Goal: Transaction & Acquisition: Purchase product/service

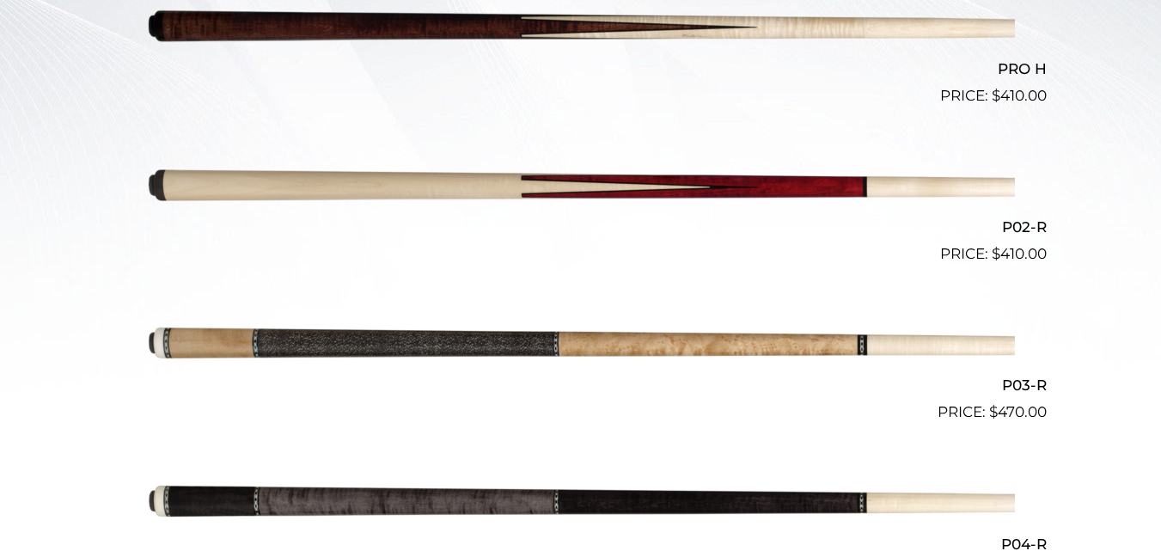
scroll to position [588, 0]
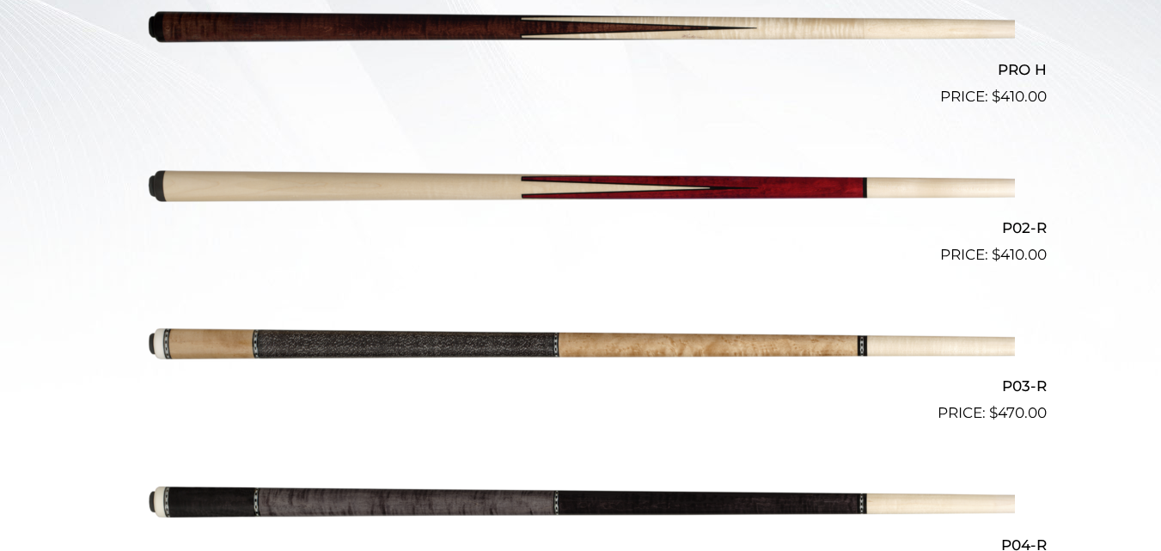
click at [561, 195] on img at bounding box center [581, 187] width 868 height 144
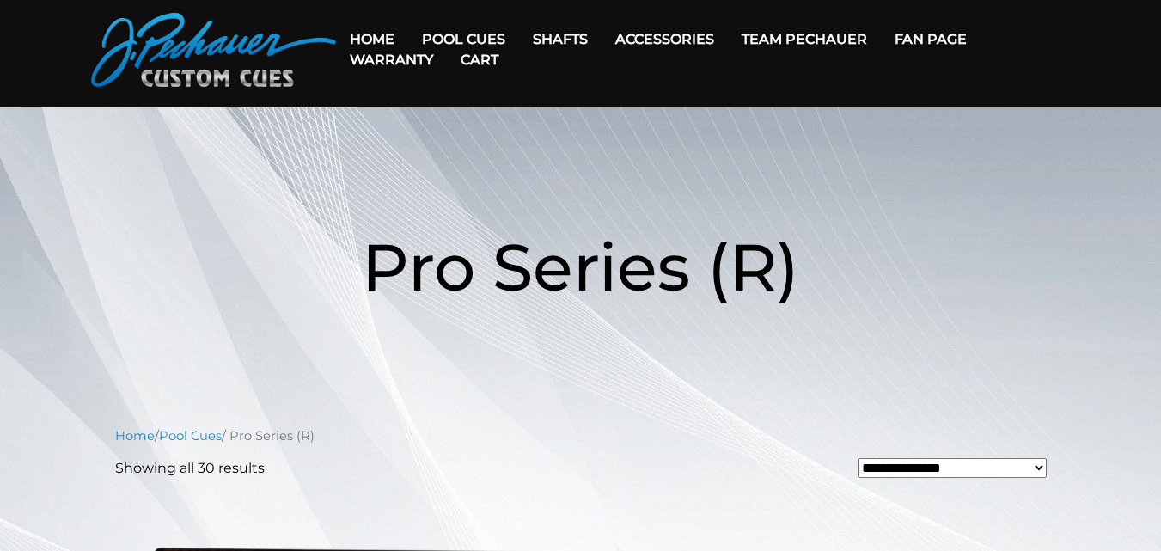
scroll to position [0, 0]
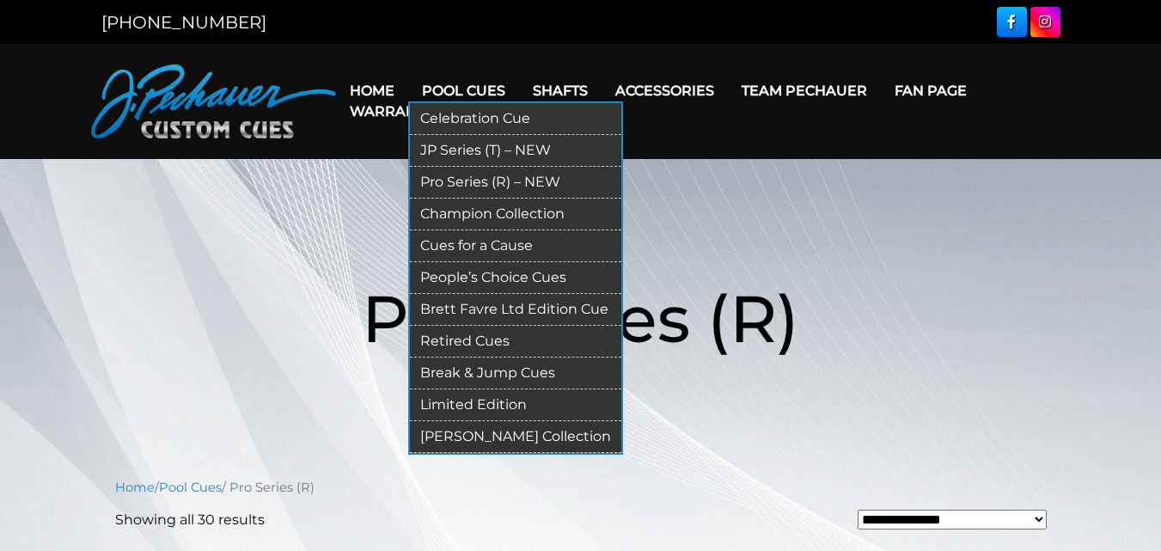
click at [459, 209] on link "Champion Collection" at bounding box center [515, 215] width 211 height 32
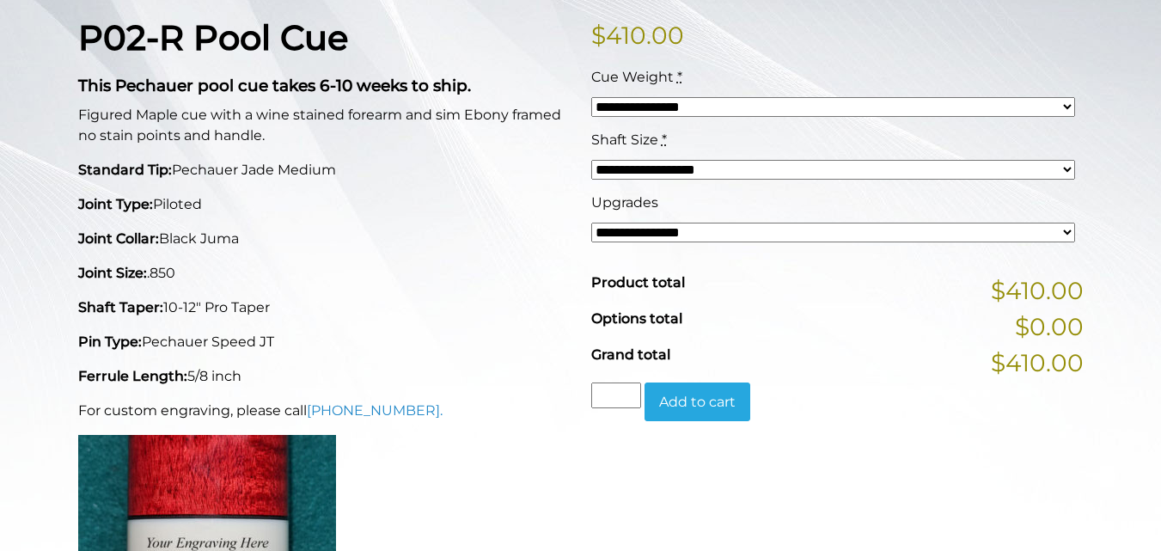
scroll to position [430, 0]
click at [696, 234] on select "**********" at bounding box center [833, 232] width 484 height 20
select select "*****"
click at [591, 222] on select "**********" at bounding box center [833, 232] width 484 height 20
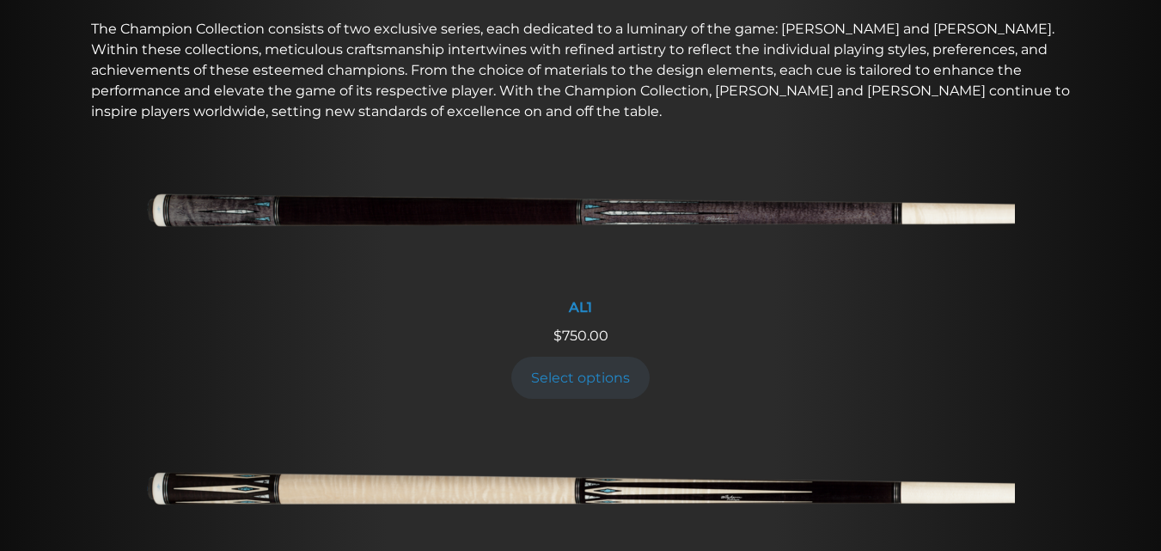
scroll to position [633, 0]
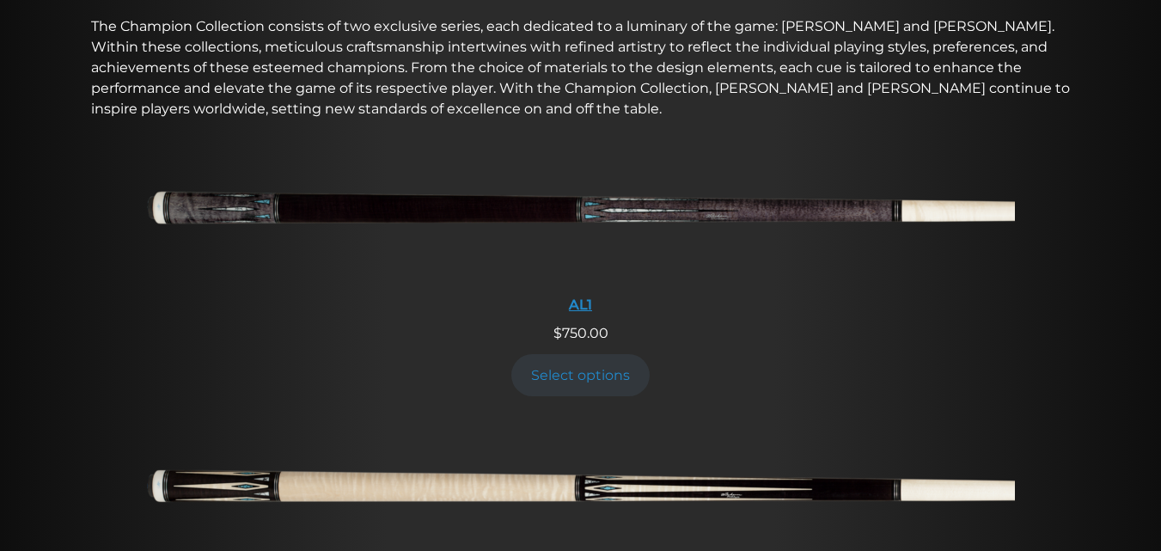
click at [400, 216] on img at bounding box center [581, 214] width 868 height 144
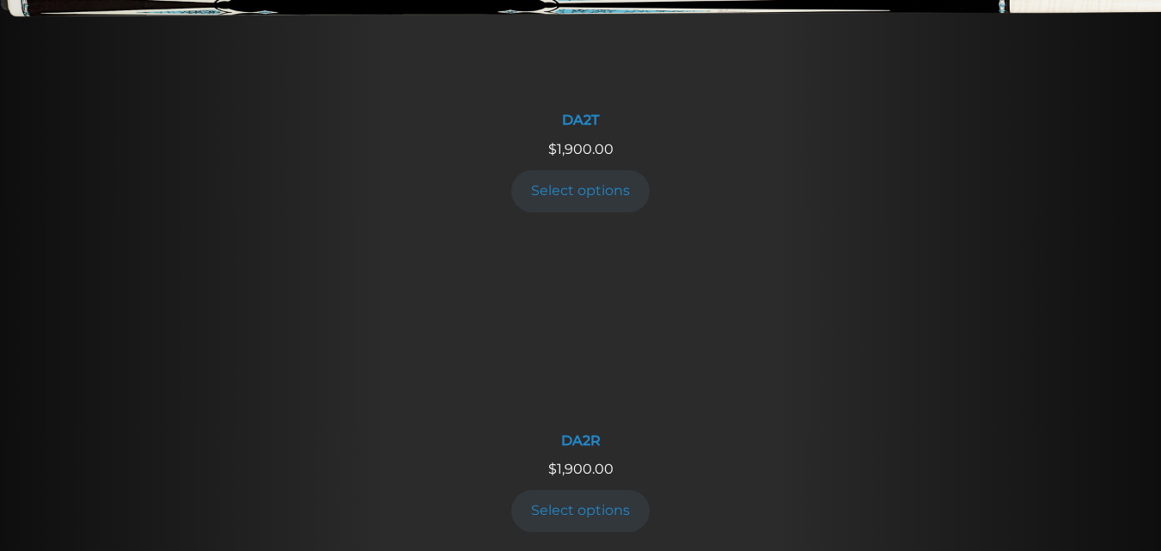
scroll to position [2399, 0]
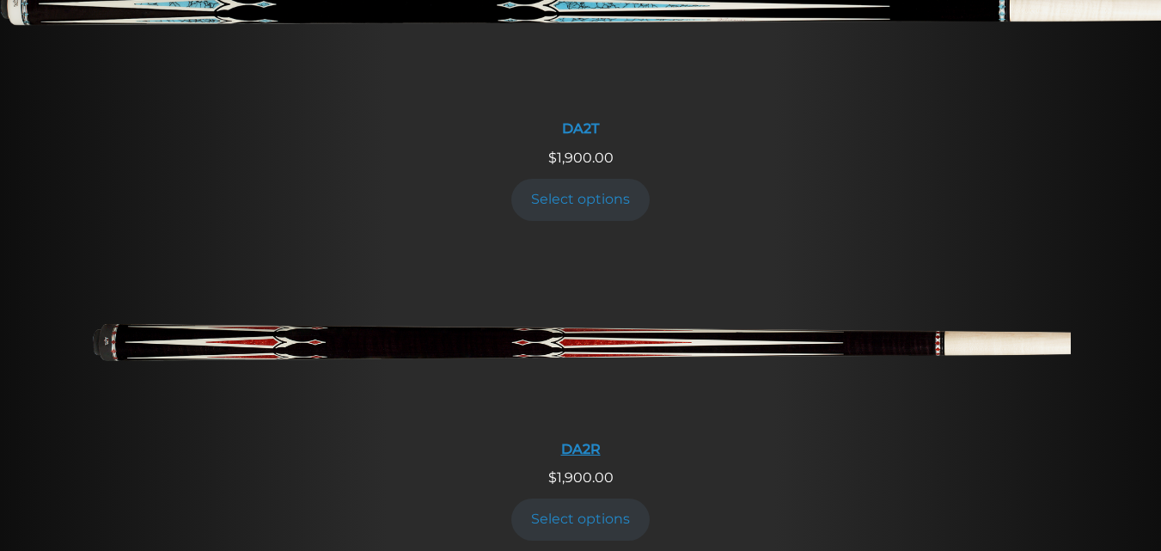
click at [925, 343] on img at bounding box center [581, 348] width 980 height 163
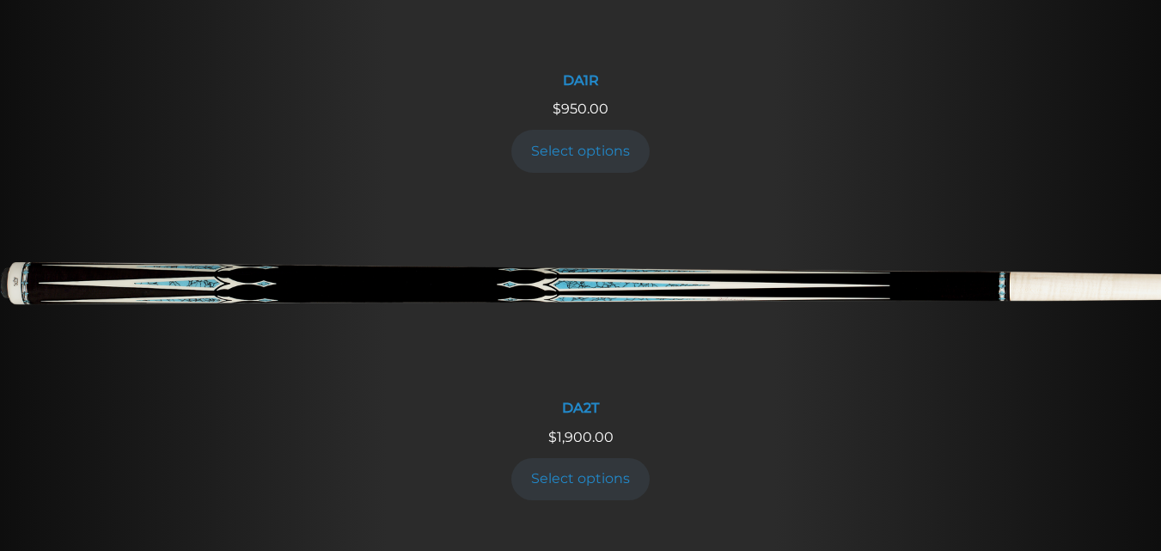
scroll to position [2117, 0]
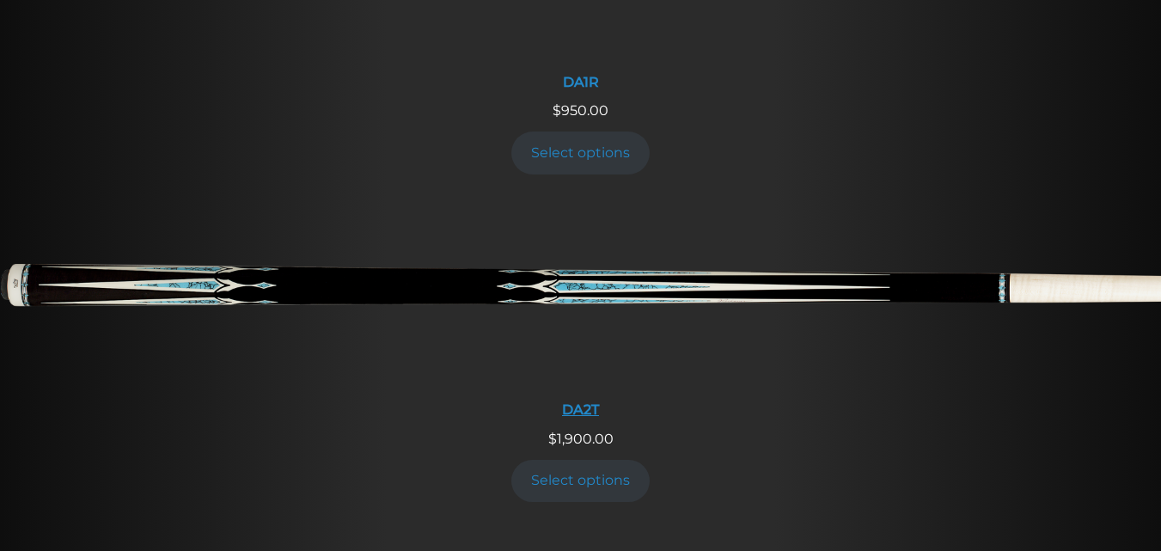
click at [772, 284] on img at bounding box center [580, 295] width 1161 height 193
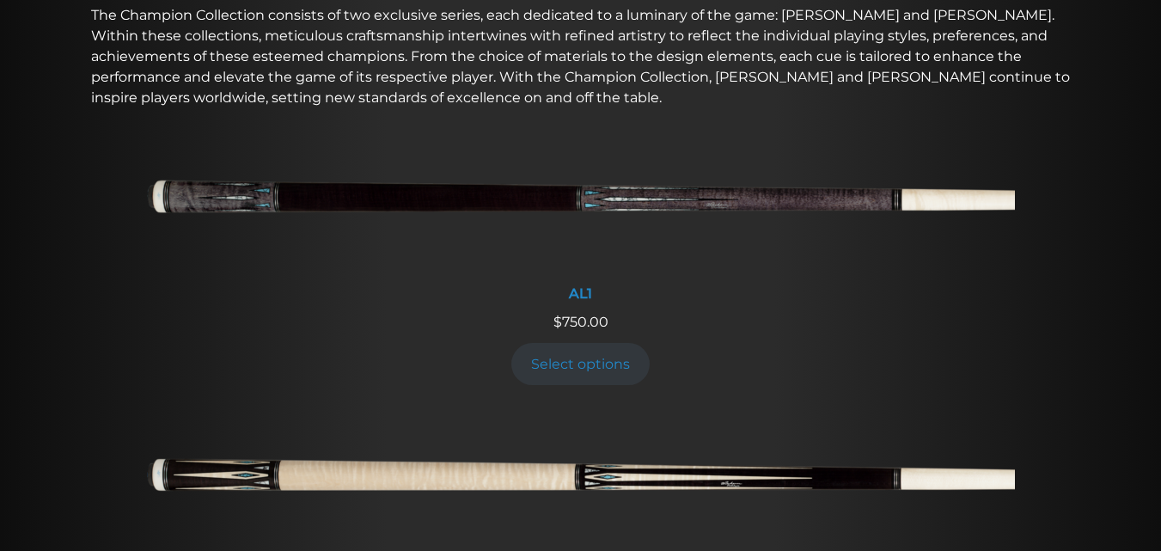
scroll to position [634, 0]
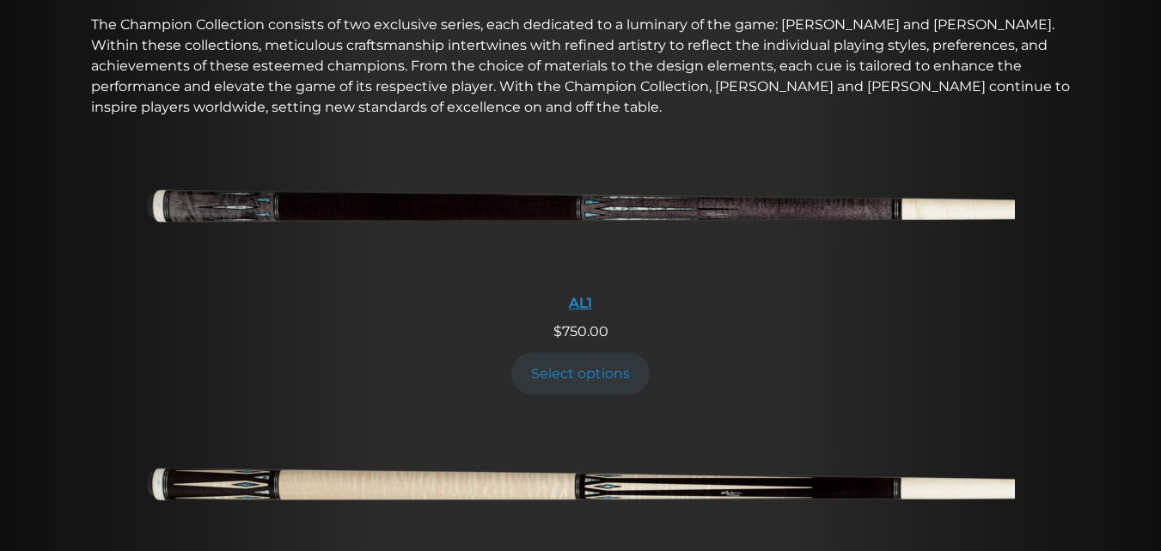
click at [214, 207] on img at bounding box center [581, 212] width 868 height 144
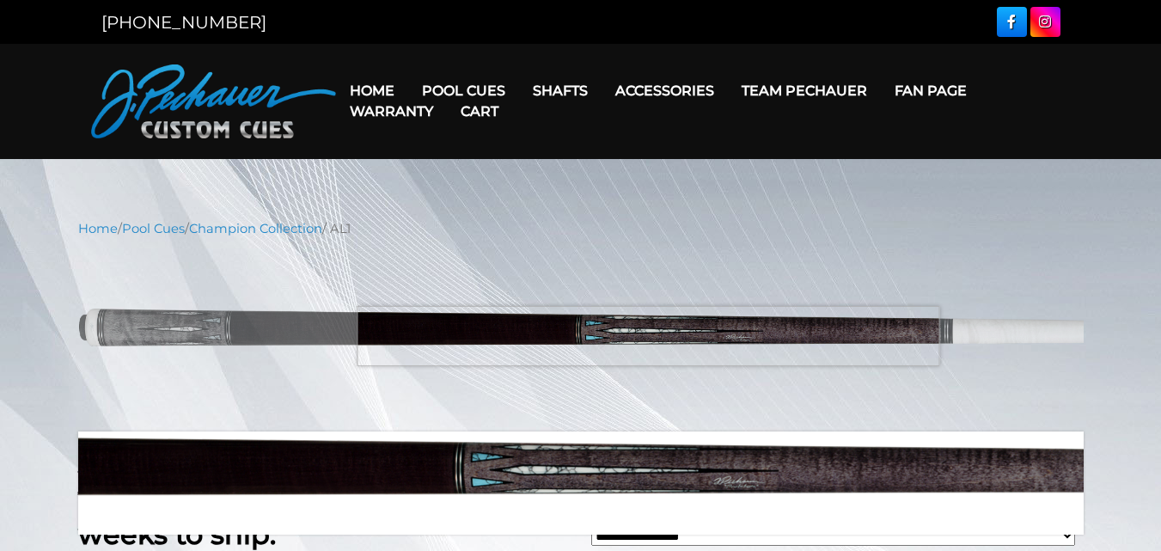
click at [648, 336] on img at bounding box center [581, 335] width 1006 height 168
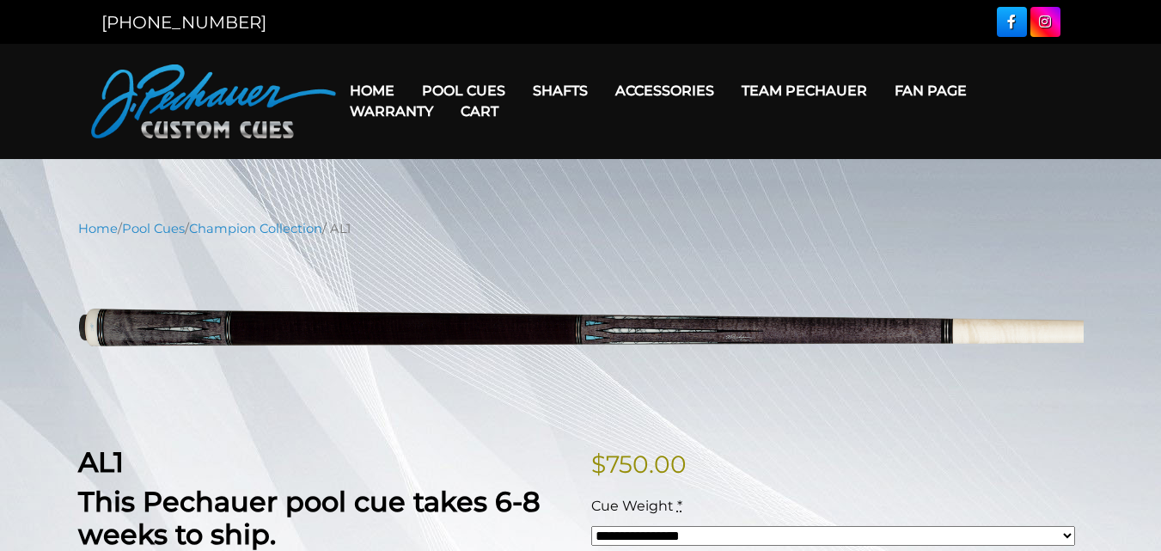
click at [465, 93] on link "Cart" at bounding box center [479, 111] width 65 height 44
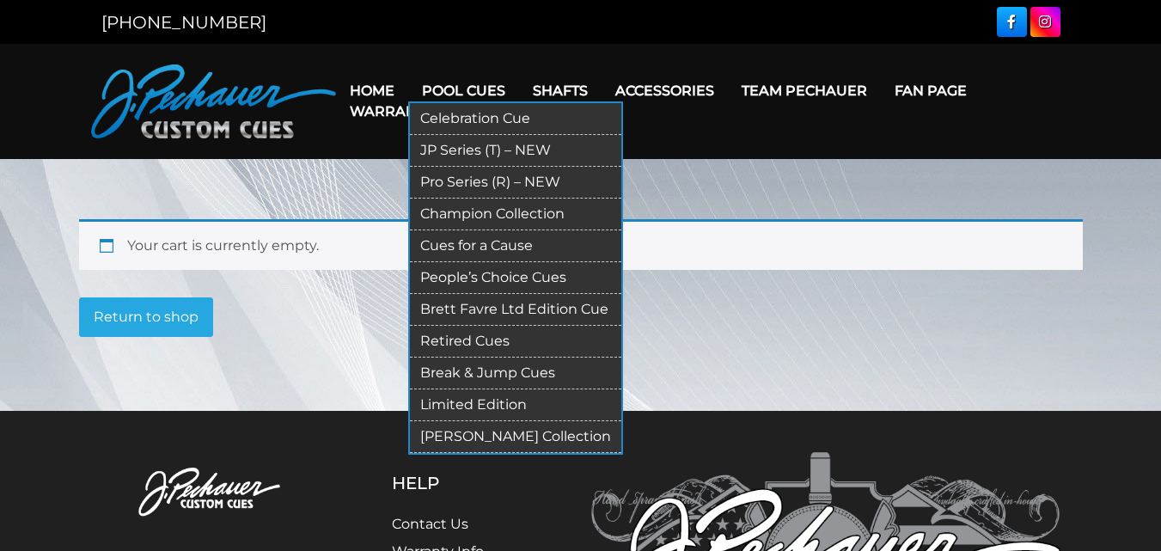
click at [469, 273] on link "People’s Choice Cues" at bounding box center [515, 278] width 211 height 32
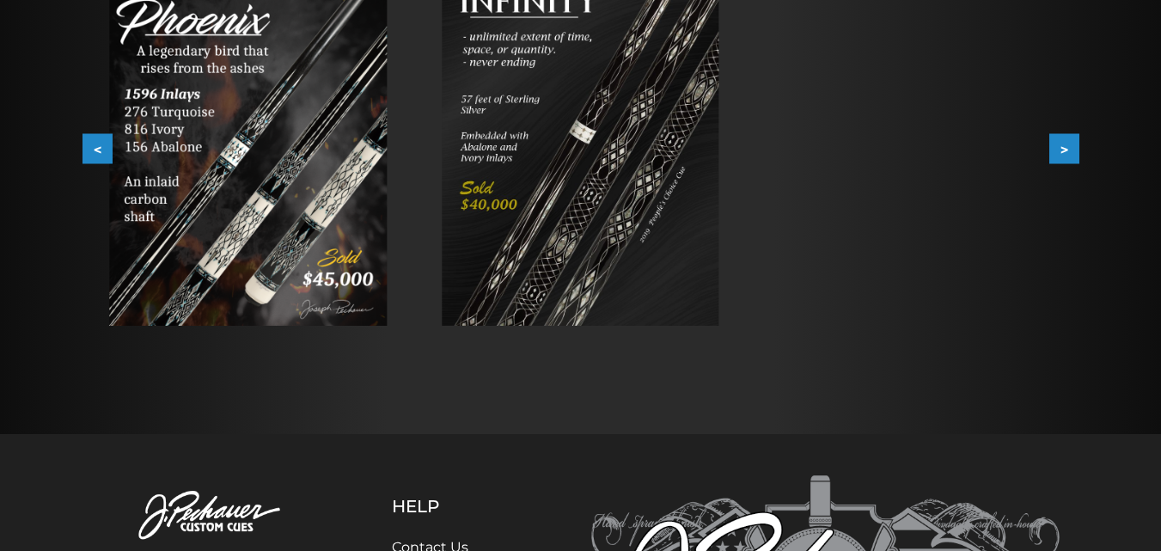
scroll to position [369, 0]
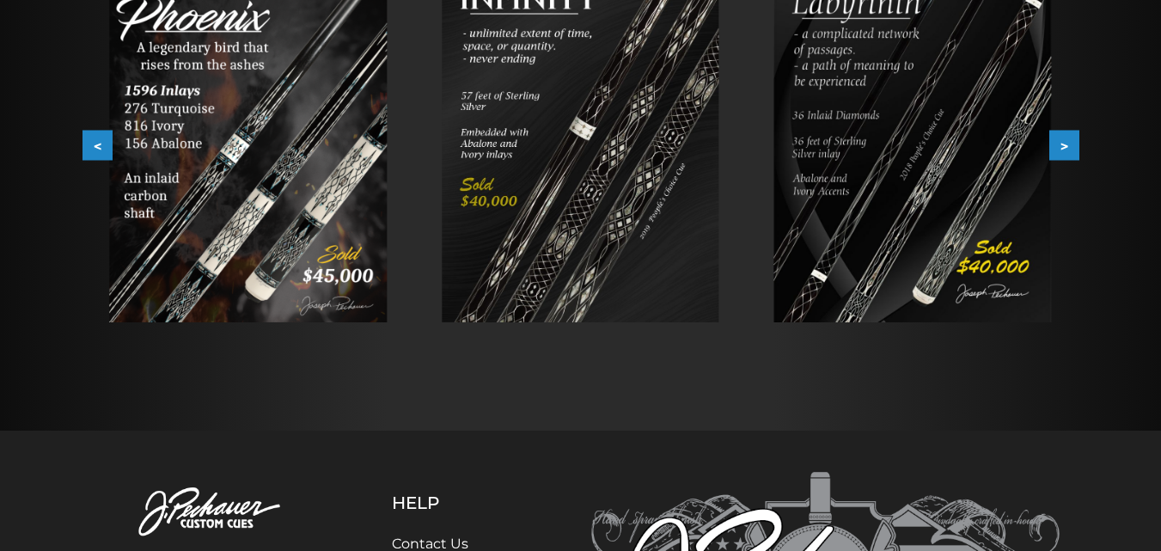
click at [1060, 145] on button ">" at bounding box center [1065, 146] width 30 height 30
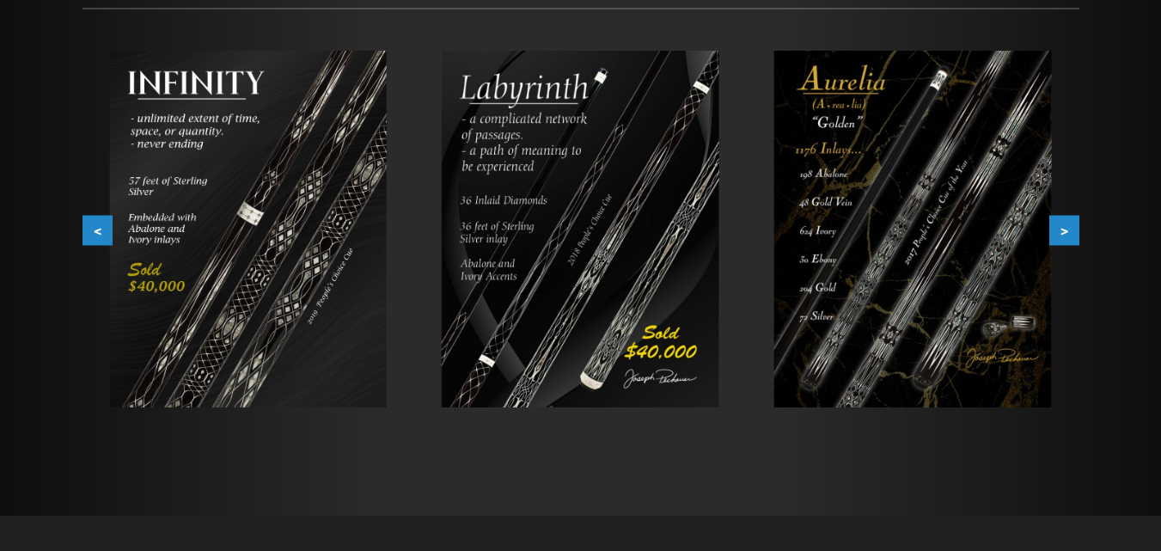
scroll to position [283, 0]
click at [1063, 230] on button ">" at bounding box center [1065, 232] width 30 height 30
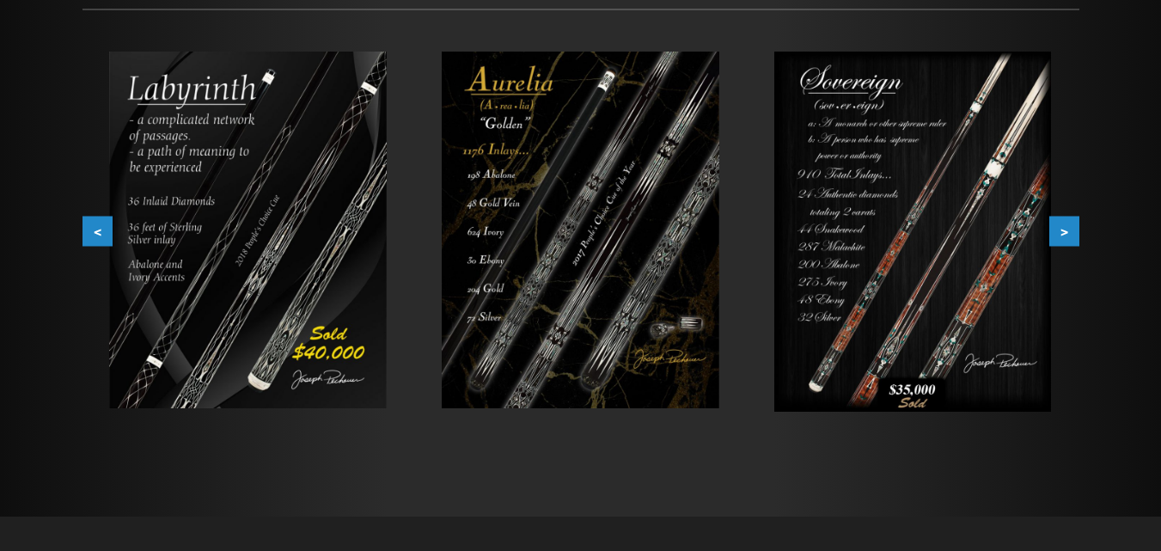
click at [1063, 230] on button ">" at bounding box center [1065, 232] width 30 height 30
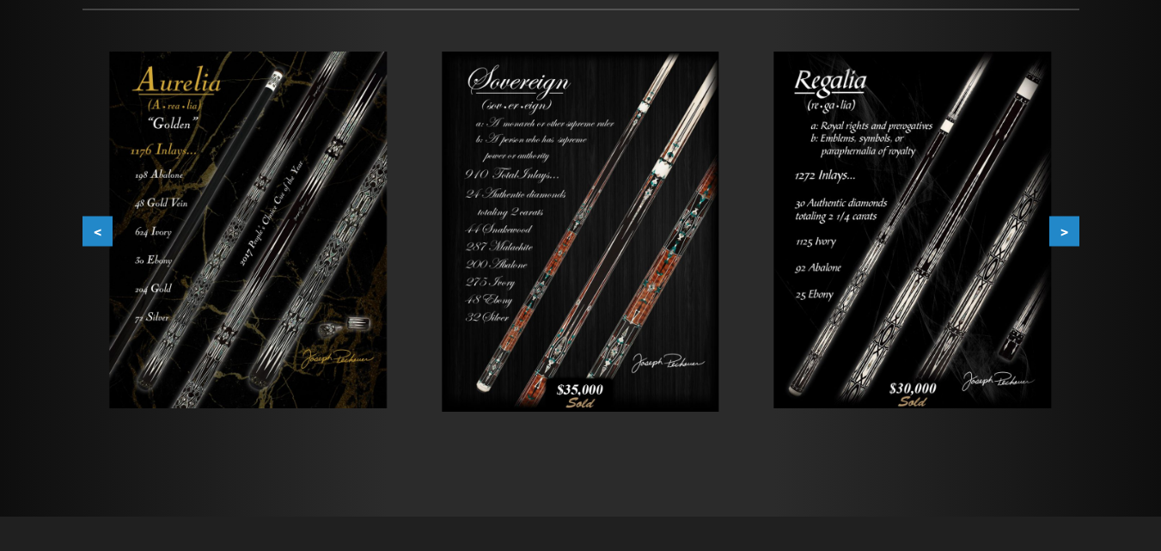
click at [1063, 230] on button ">" at bounding box center [1065, 232] width 30 height 30
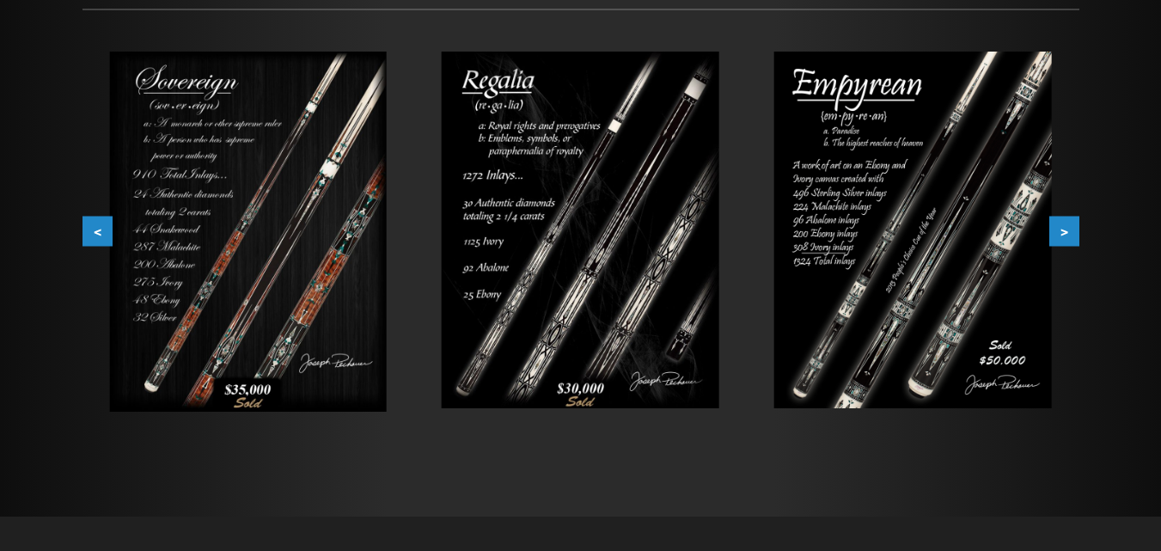
click at [1059, 228] on button ">" at bounding box center [1065, 232] width 30 height 30
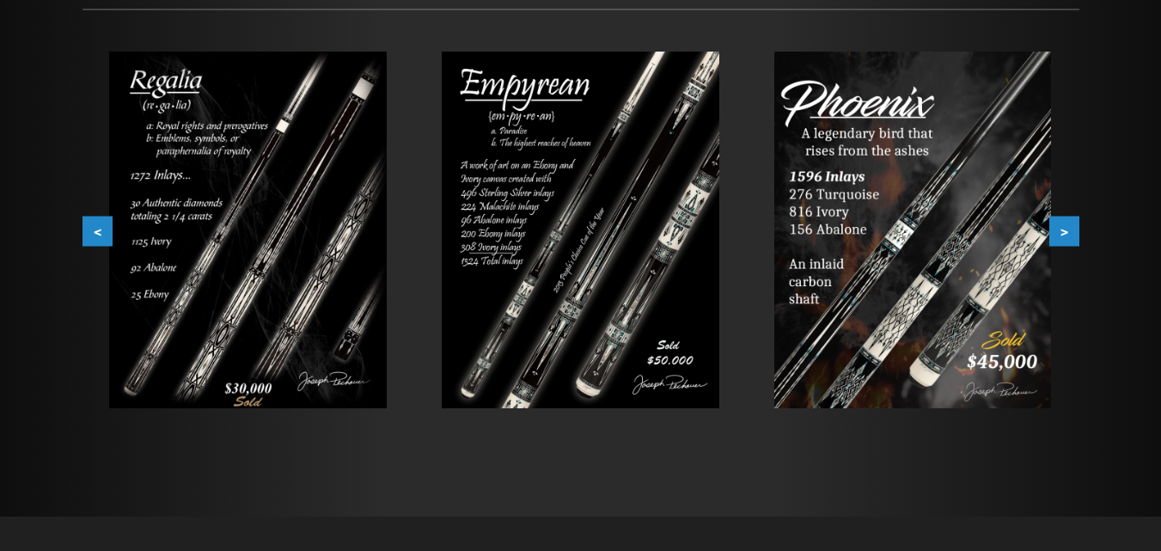
click at [1060, 233] on button ">" at bounding box center [1065, 232] width 30 height 30
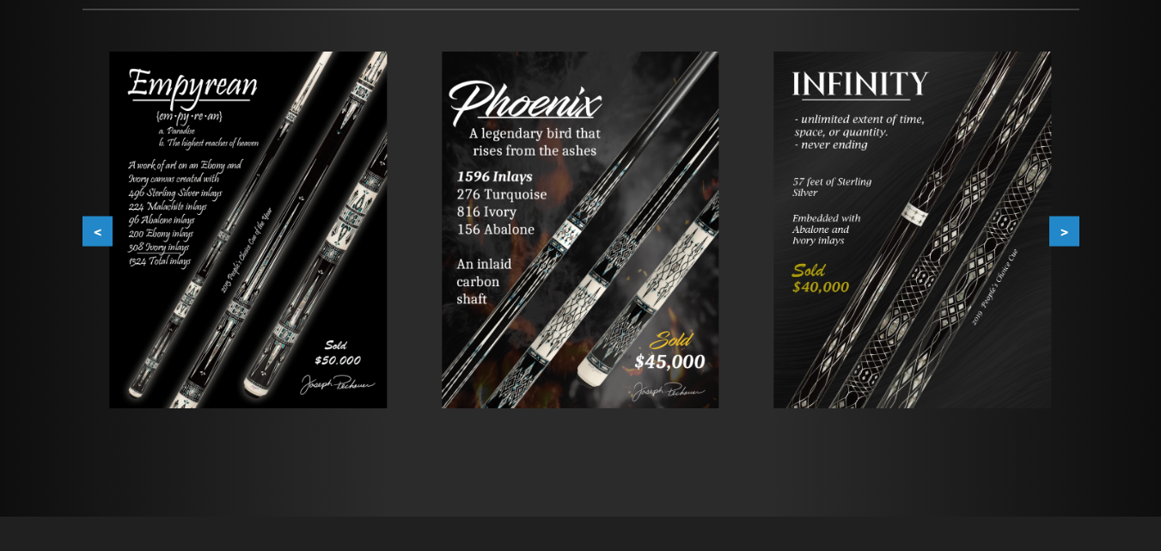
click at [1060, 233] on button ">" at bounding box center [1065, 232] width 30 height 30
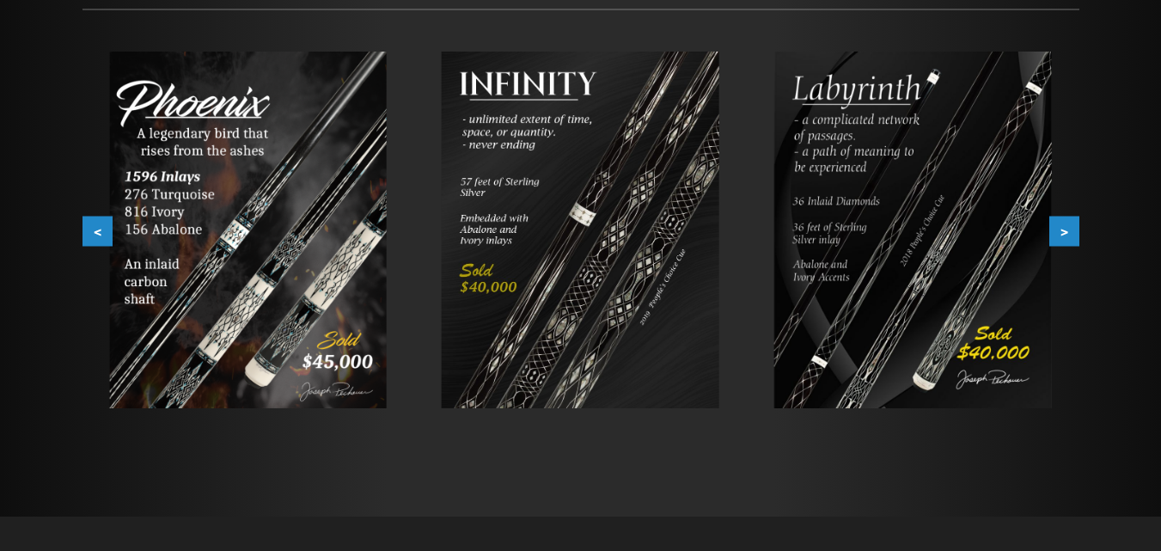
click at [1060, 233] on button ">" at bounding box center [1065, 232] width 30 height 30
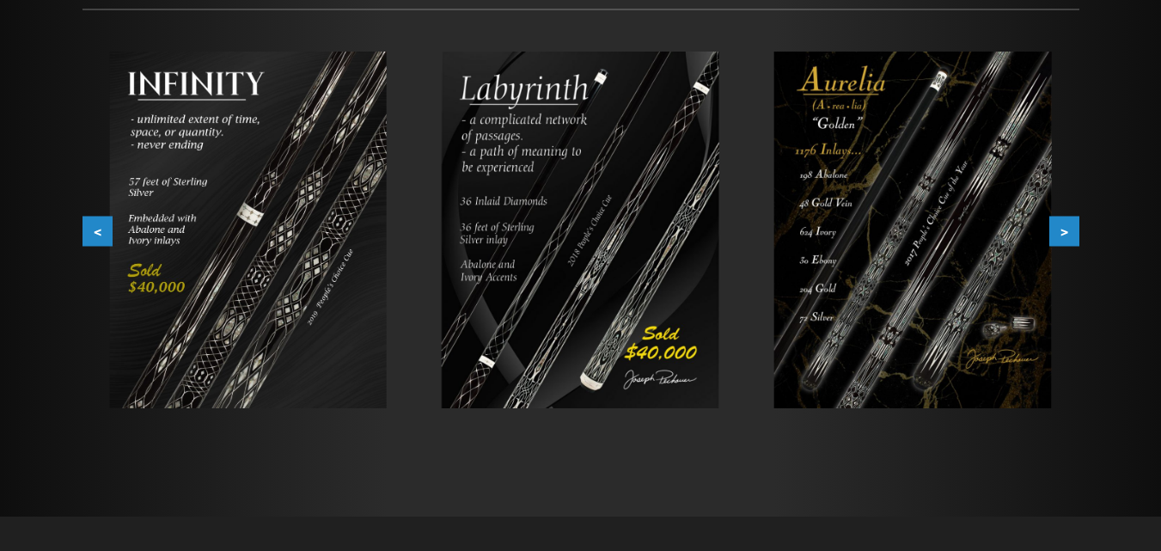
click at [240, 248] on img at bounding box center [248, 230] width 278 height 357
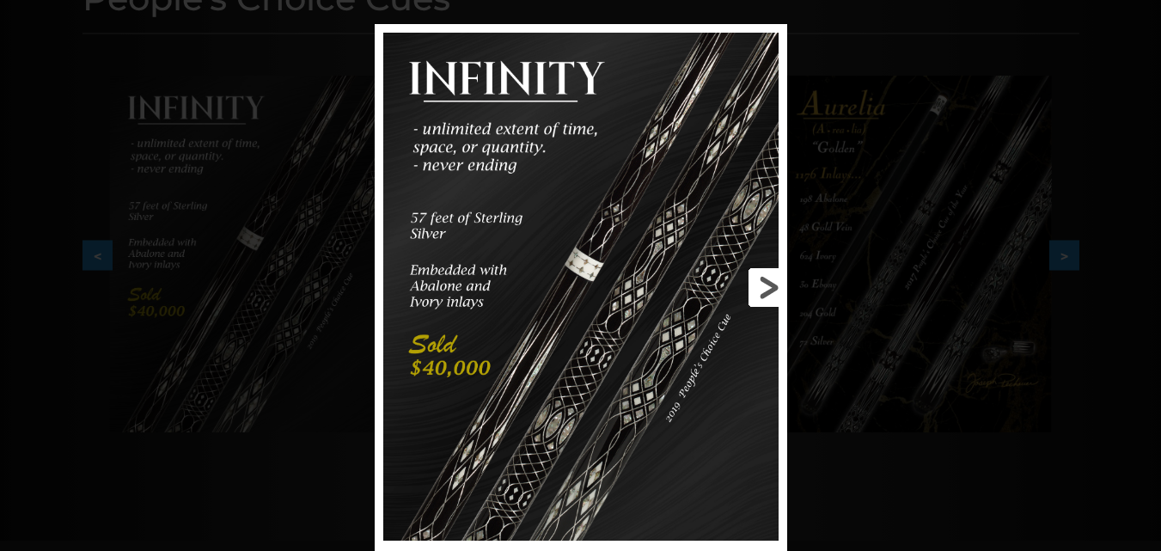
scroll to position [258, 0]
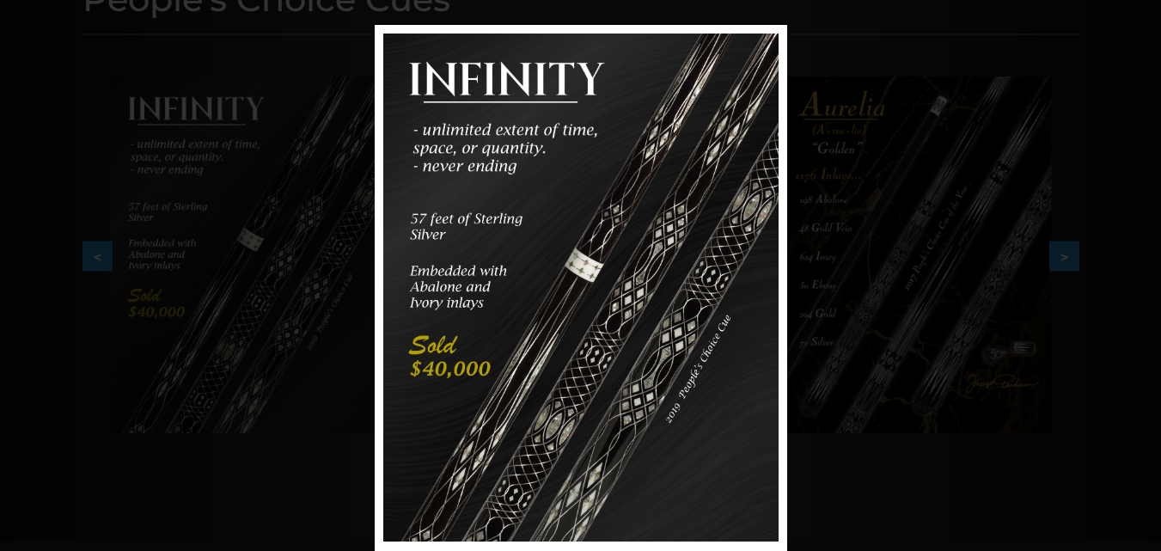
click at [1067, 255] on div "Image 6 of 7" at bounding box center [580, 300] width 1161 height 551
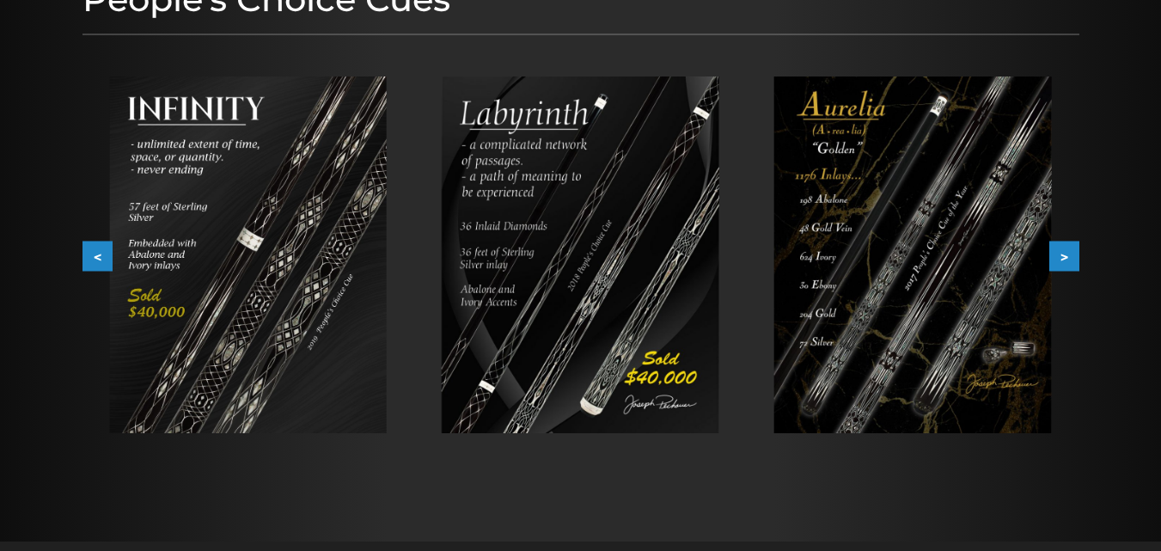
click at [312, 183] on img at bounding box center [248, 255] width 278 height 357
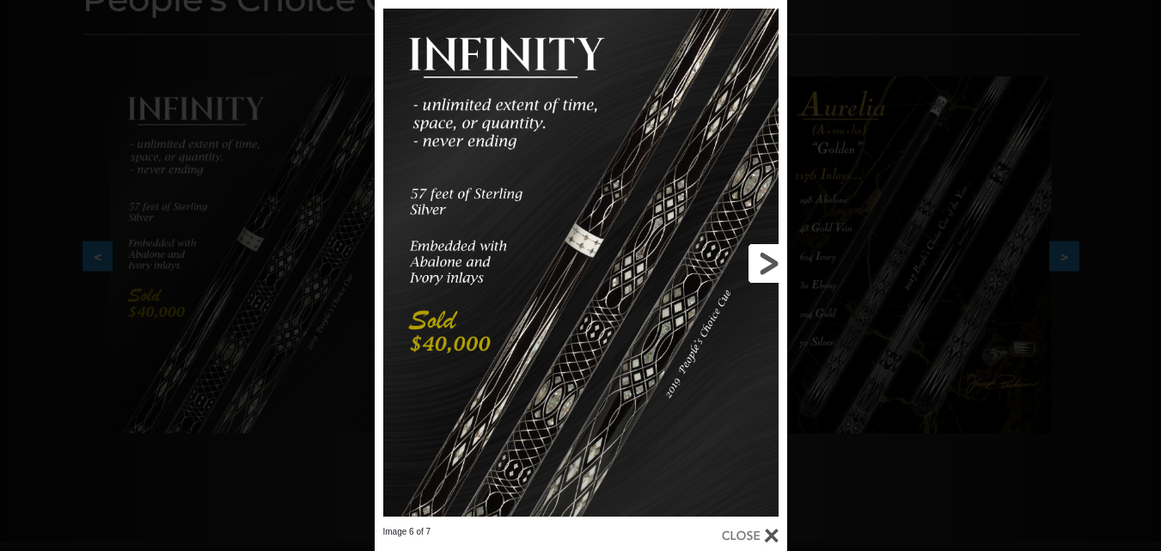
click at [769, 252] on link at bounding box center [695, 263] width 186 height 526
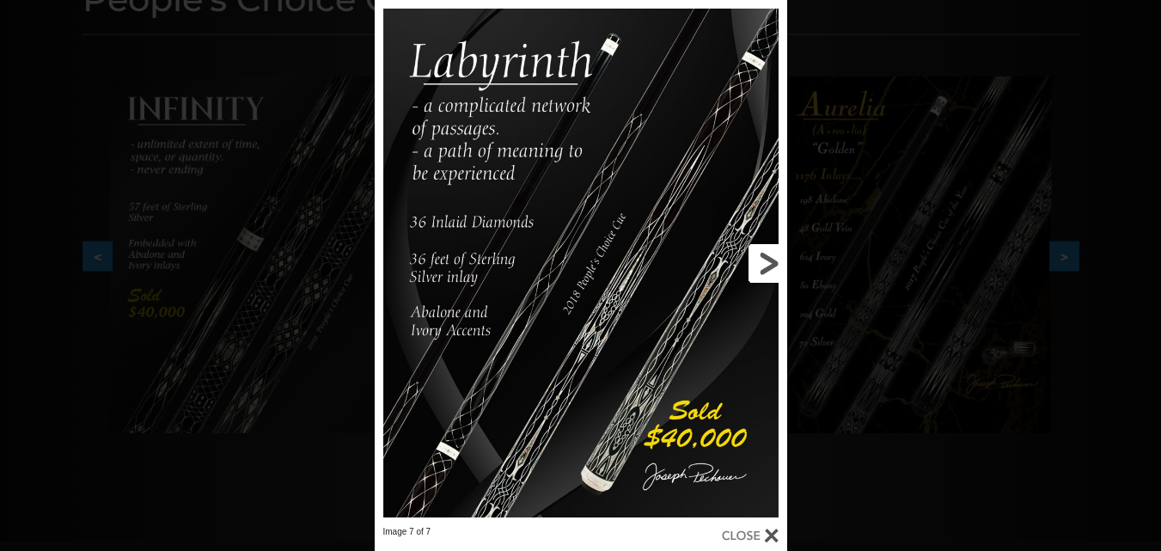
click at [768, 255] on link at bounding box center [695, 263] width 186 height 526
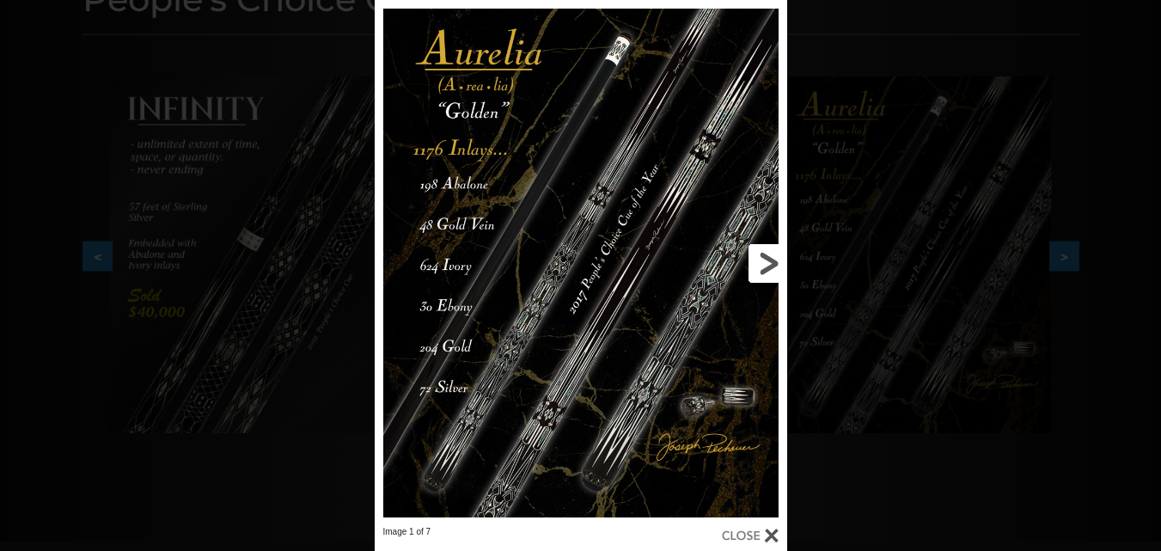
click at [768, 255] on link at bounding box center [695, 263] width 186 height 526
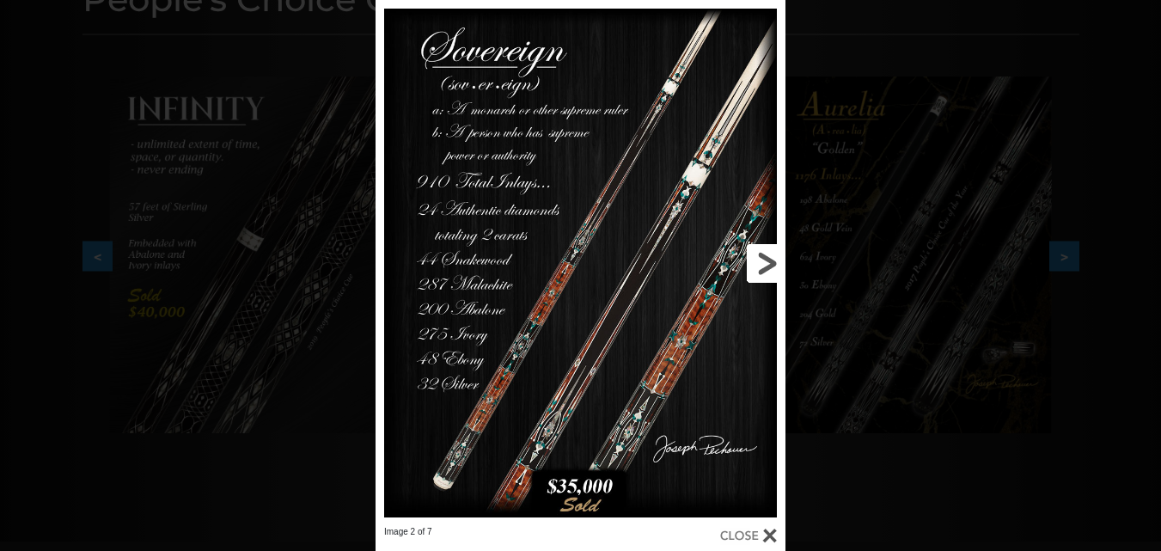
click at [621, 256] on link at bounding box center [693, 263] width 185 height 526
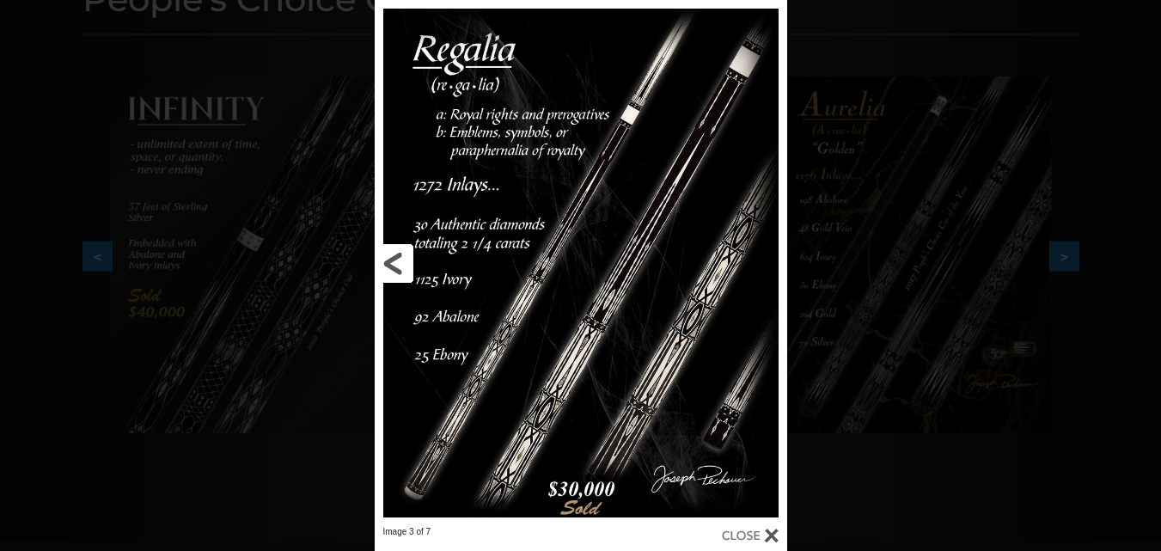
click at [390, 257] on link at bounding box center [468, 263] width 186 height 526
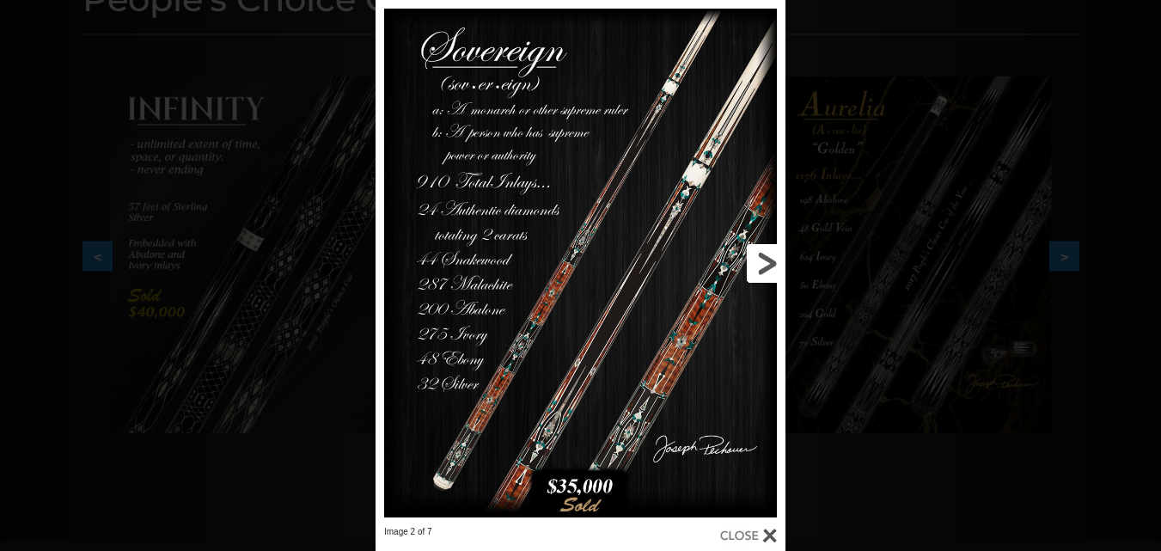
click at [757, 255] on link at bounding box center [693, 263] width 185 height 526
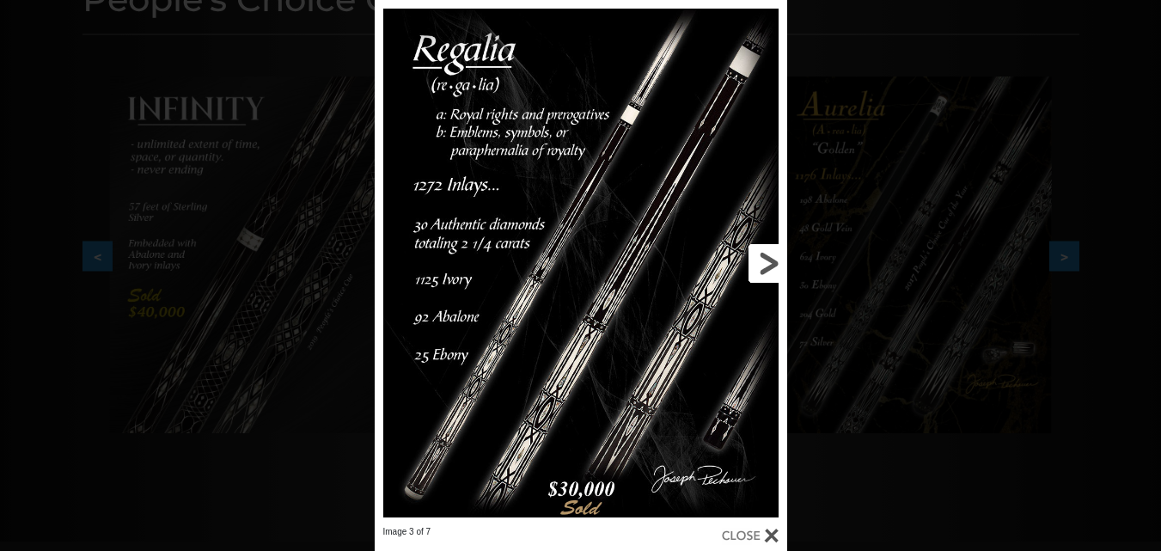
click at [757, 264] on link at bounding box center [695, 263] width 186 height 526
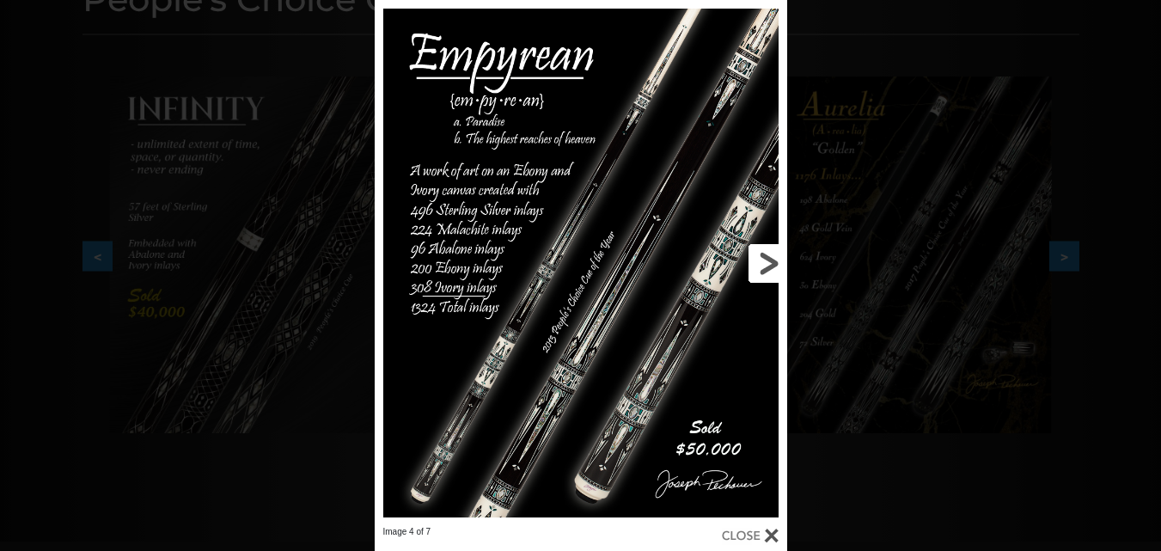
click at [766, 262] on link at bounding box center [695, 263] width 186 height 526
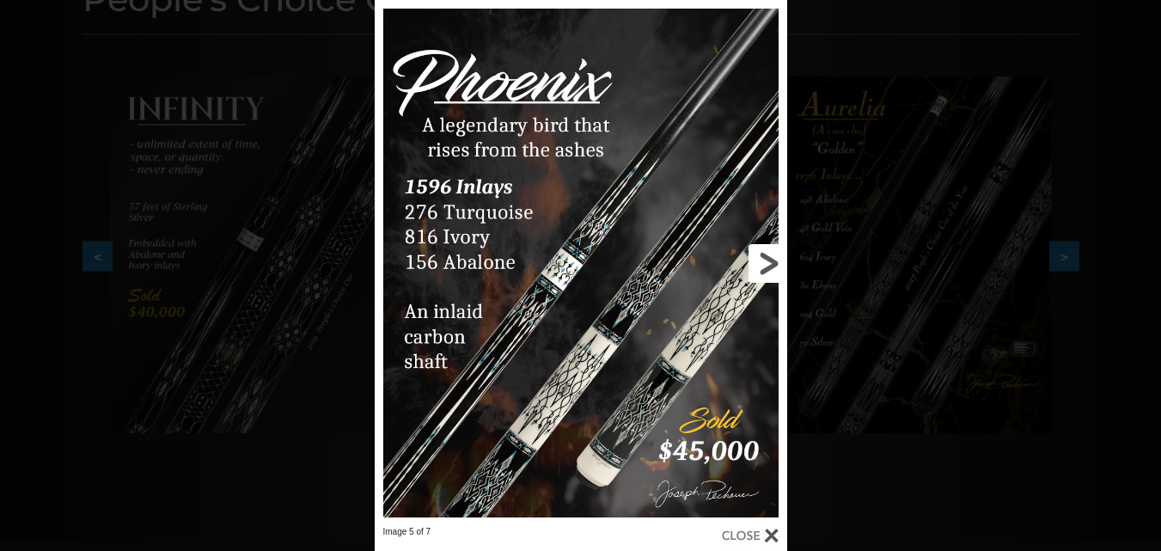
click at [761, 254] on link at bounding box center [695, 263] width 186 height 526
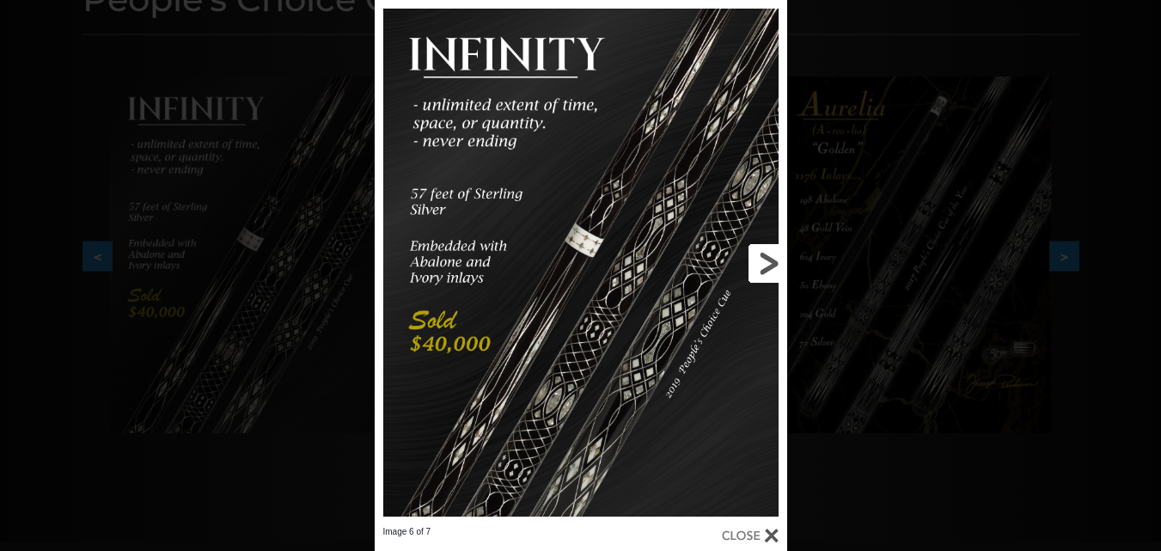
click at [764, 257] on link at bounding box center [695, 263] width 186 height 526
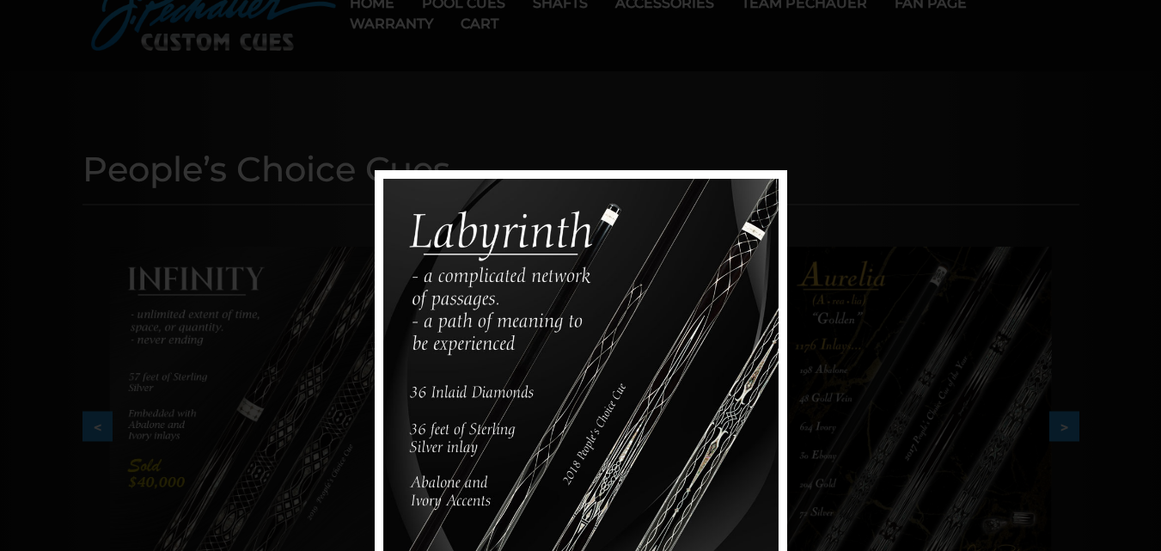
scroll to position [0, 0]
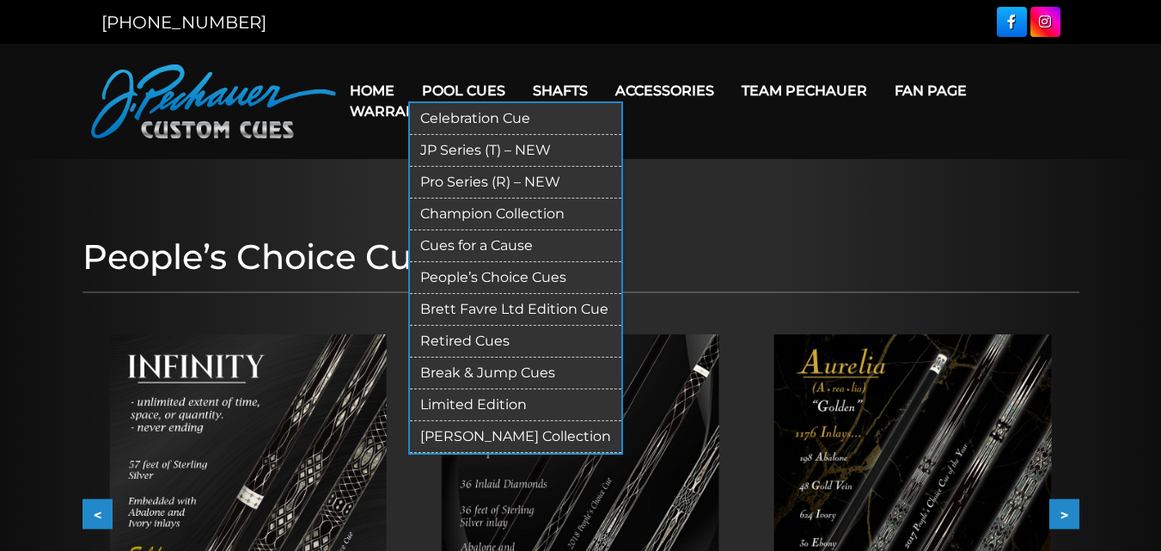
click at [470, 309] on link "Brett Favre Ltd Edition Cue" at bounding box center [515, 310] width 211 height 32
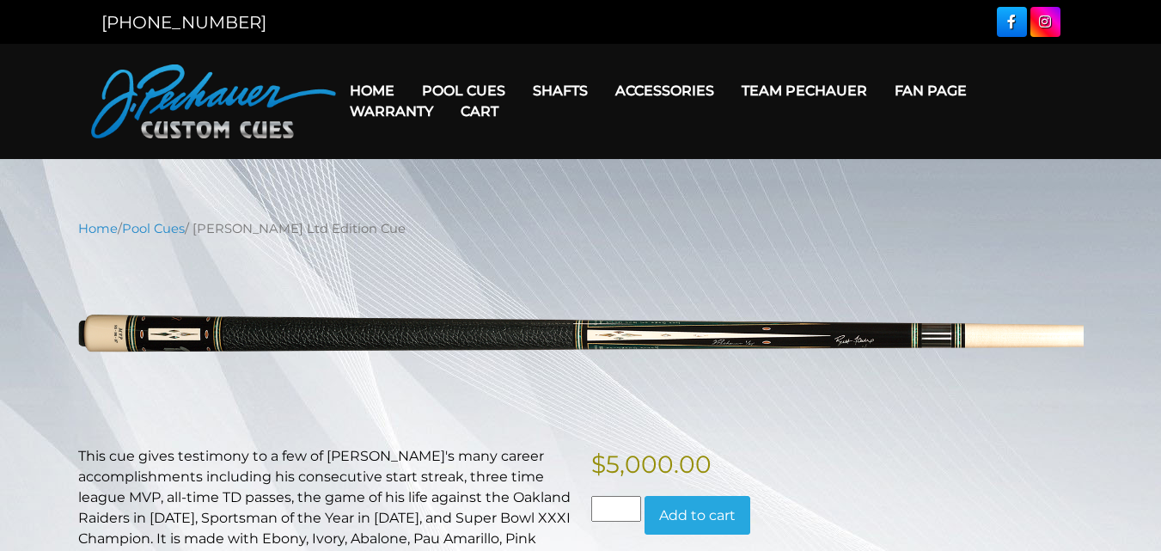
click at [442, 92] on link "Warranty" at bounding box center [391, 111] width 111 height 44
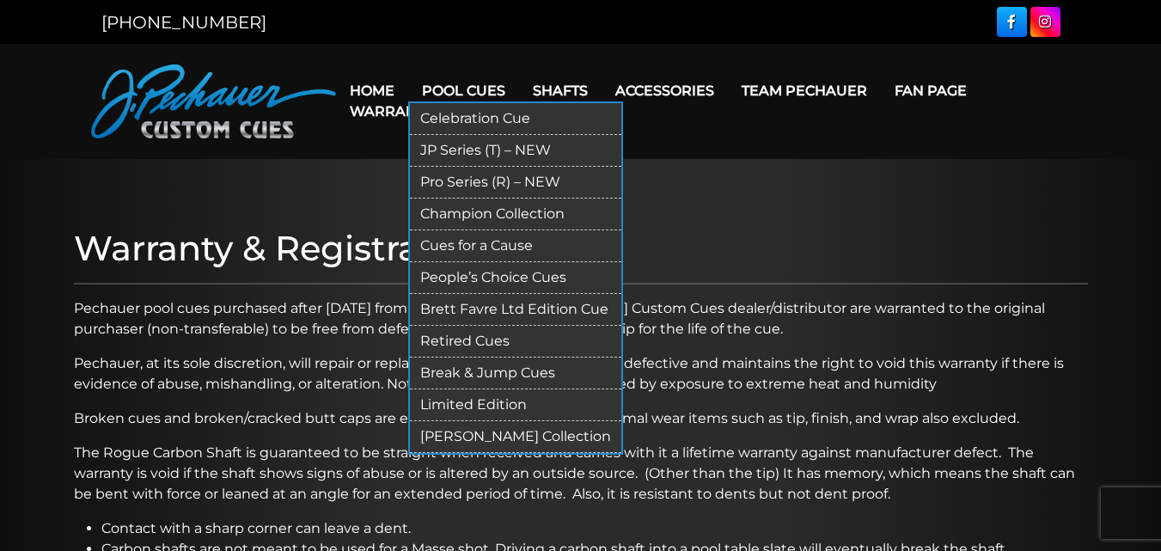
click at [468, 211] on link "Champion Collection" at bounding box center [515, 215] width 211 height 32
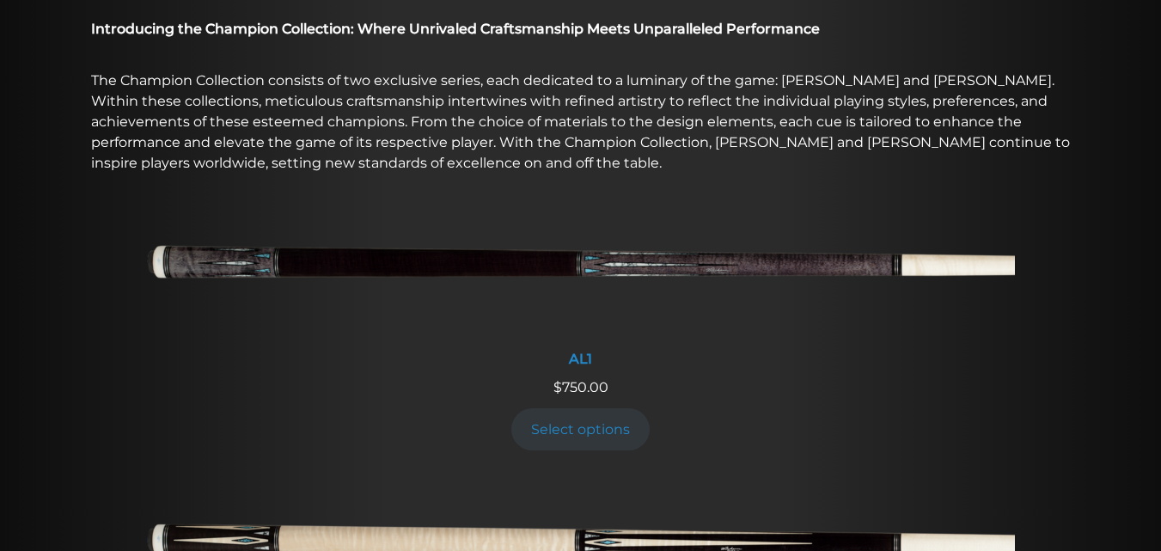
scroll to position [579, 0]
click at [487, 256] on img at bounding box center [581, 267] width 868 height 144
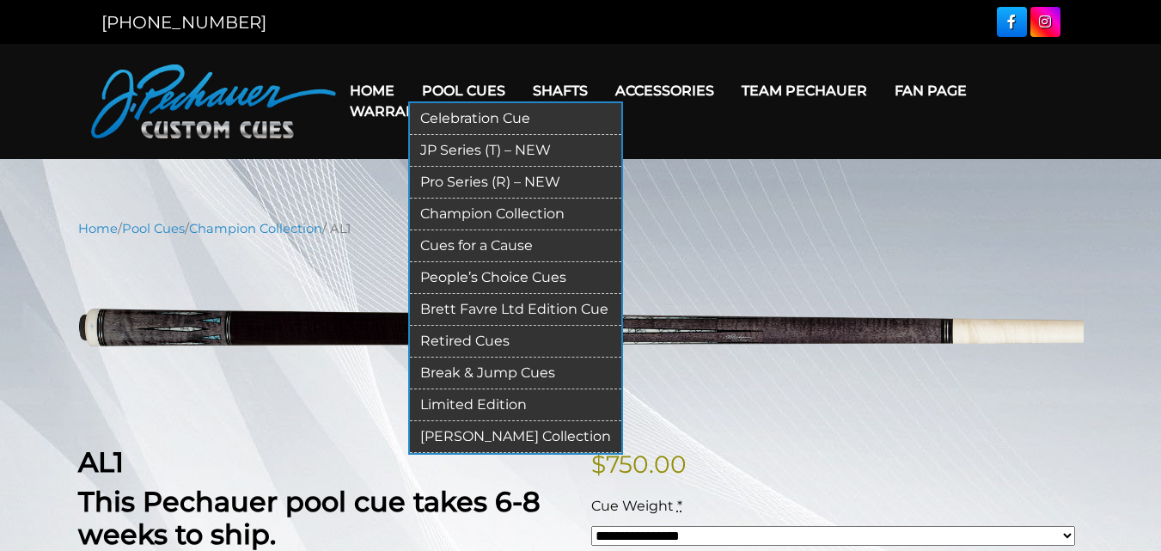
click at [466, 115] on link "Celebration Cue" at bounding box center [515, 119] width 211 height 32
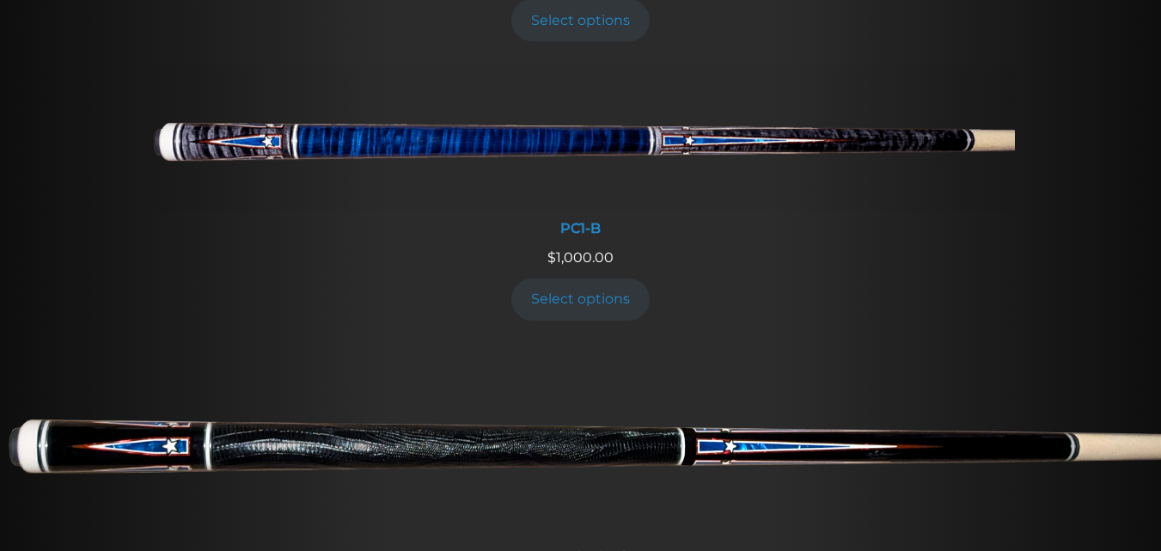
scroll to position [959, 0]
click at [322, 142] on img at bounding box center [581, 138] width 868 height 144
click at [710, 437] on img at bounding box center [580, 442] width 1161 height 193
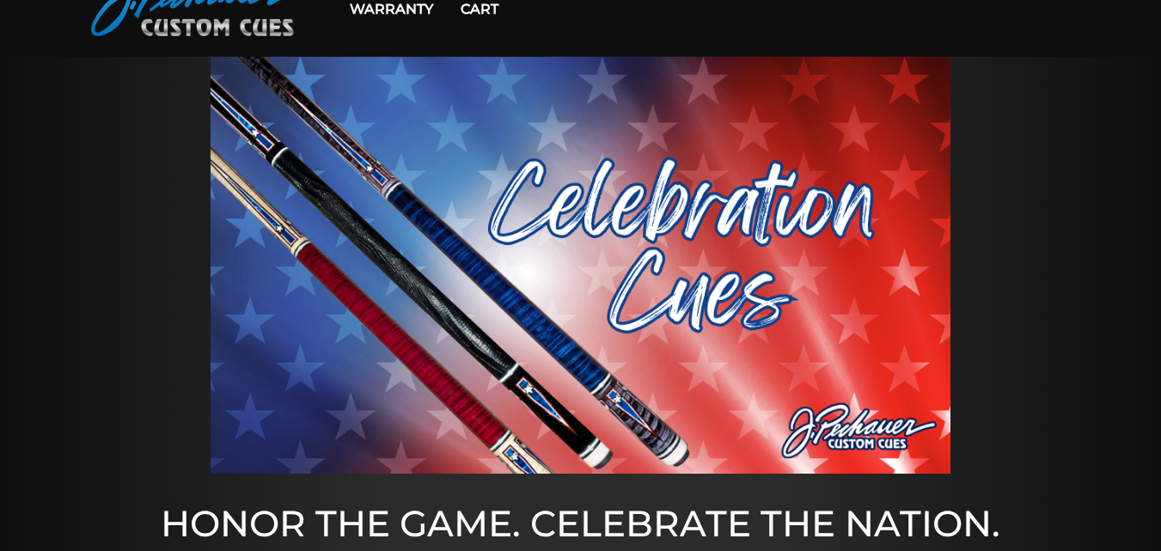
scroll to position [0, 0]
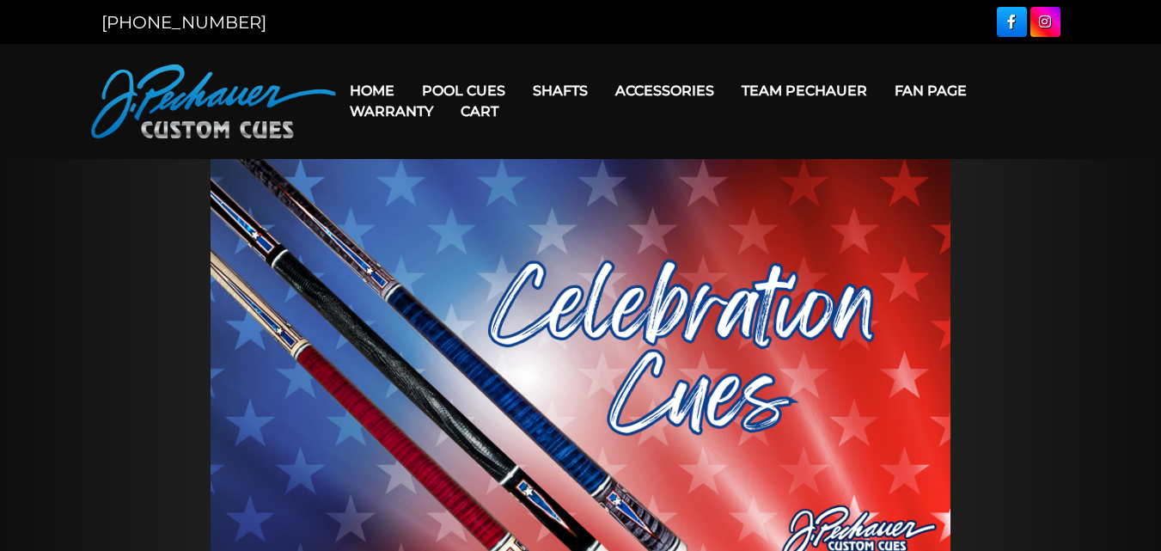
click at [452, 93] on link "Cart" at bounding box center [479, 111] width 65 height 44
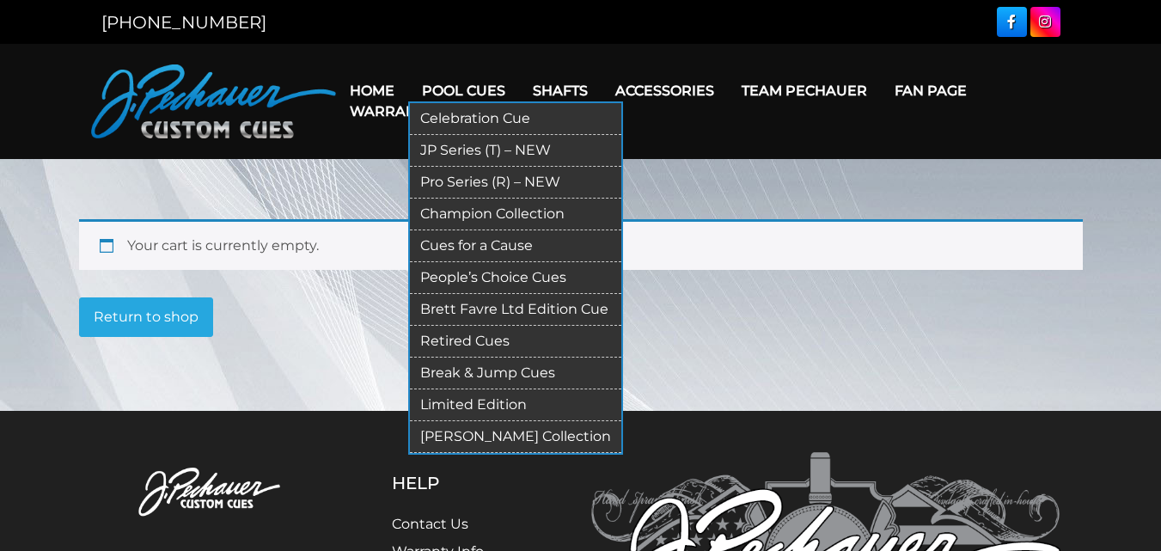
click at [471, 179] on link "Pro Series (R) – NEW" at bounding box center [515, 183] width 211 height 32
click at [469, 145] on link "JP Series (T) – NEW" at bounding box center [515, 151] width 211 height 32
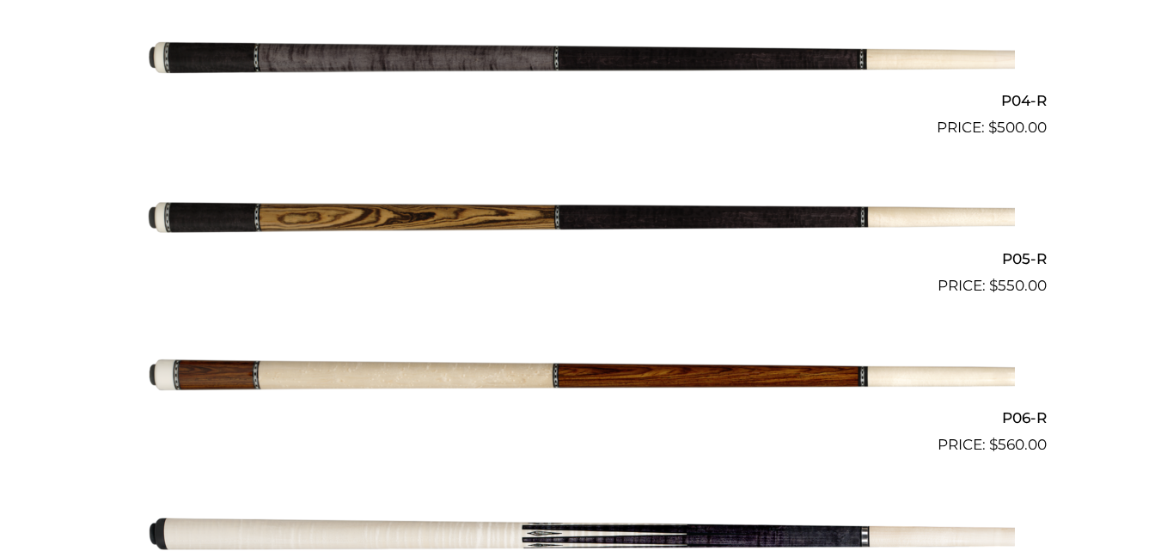
scroll to position [1041, 0]
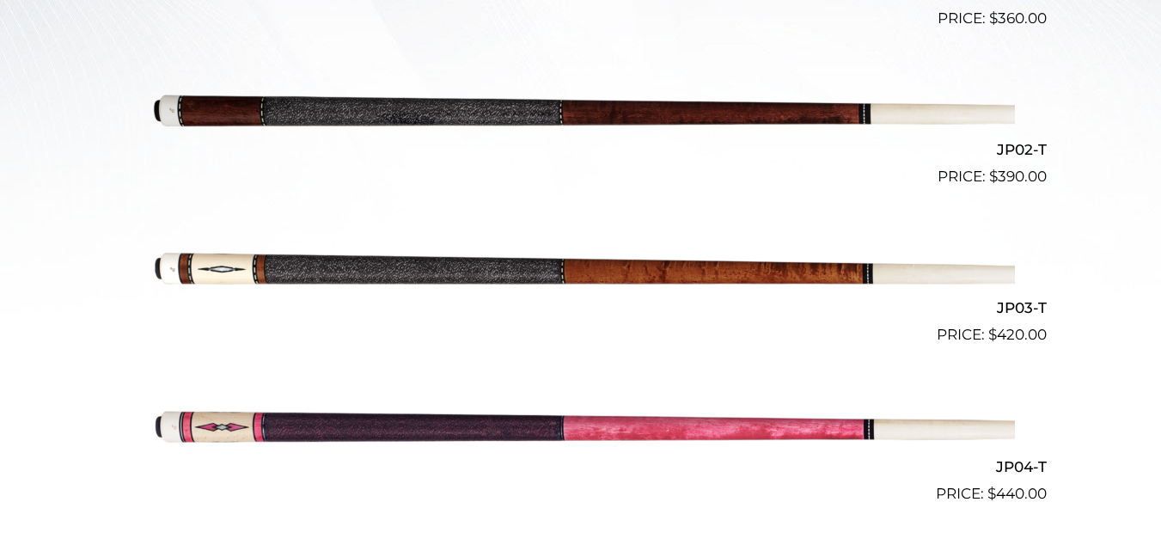
scroll to position [667, 0]
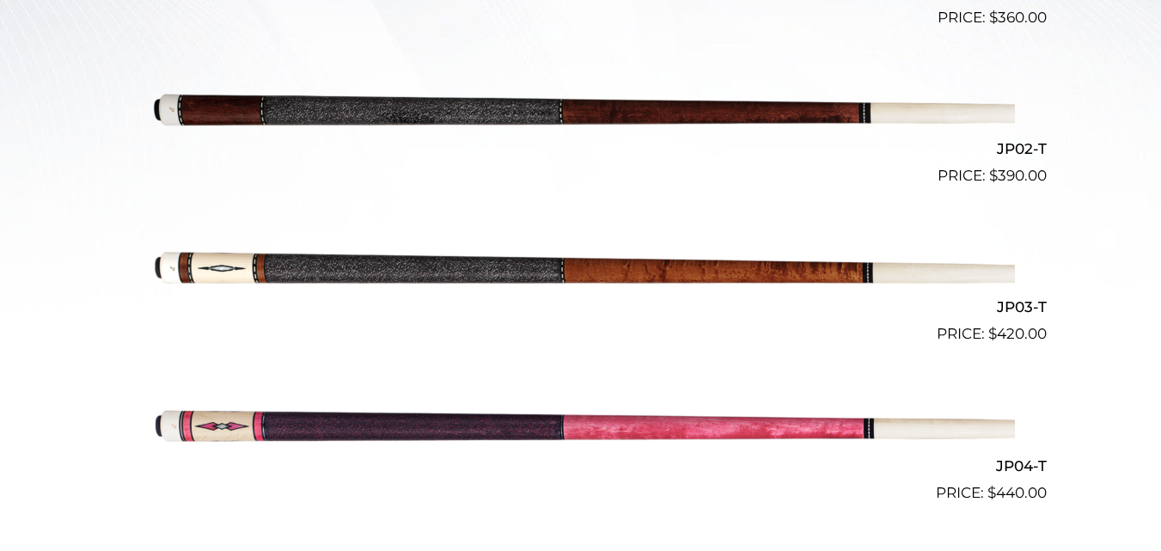
click at [229, 273] on img at bounding box center [581, 266] width 868 height 144
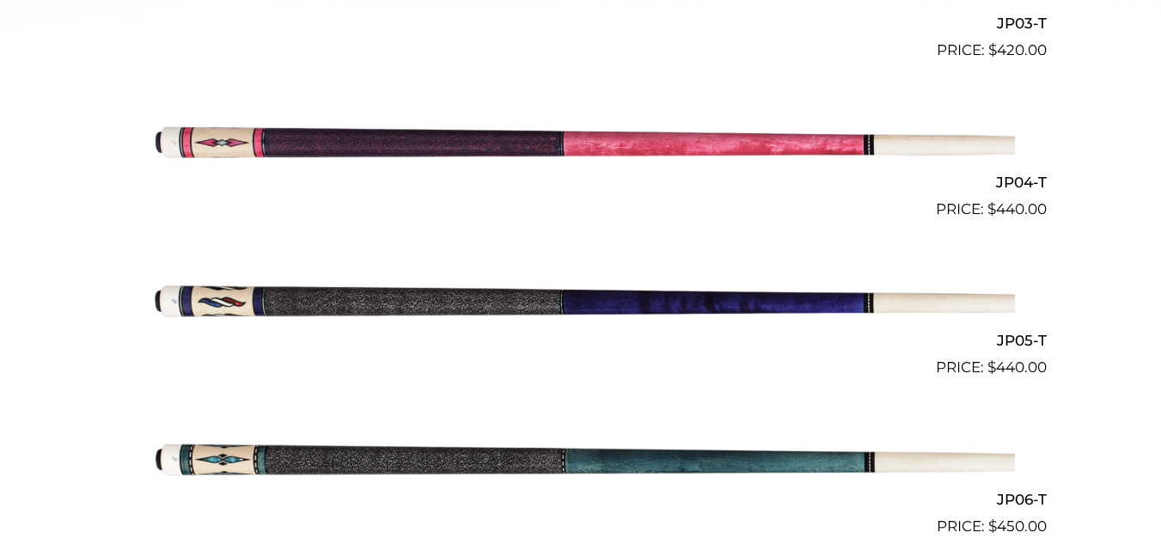
scroll to position [952, 0]
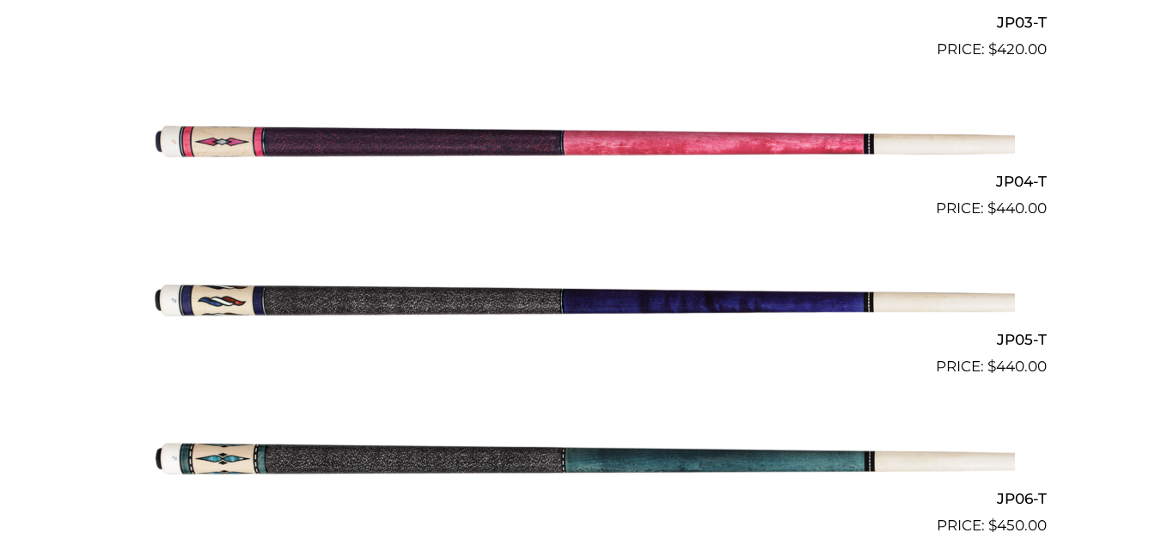
click at [224, 302] on img at bounding box center [581, 299] width 868 height 144
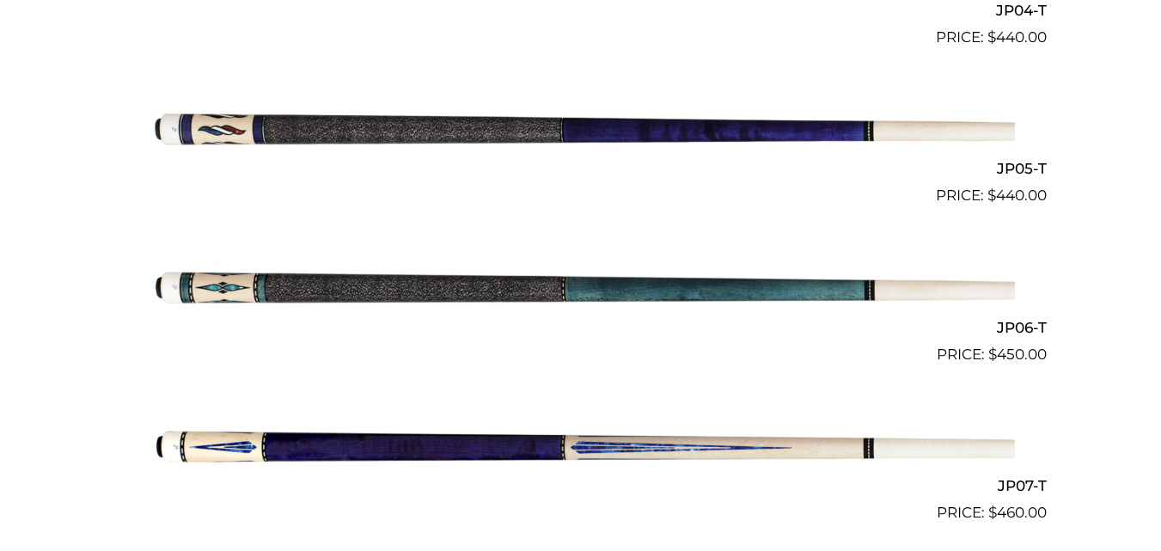
scroll to position [1124, 0]
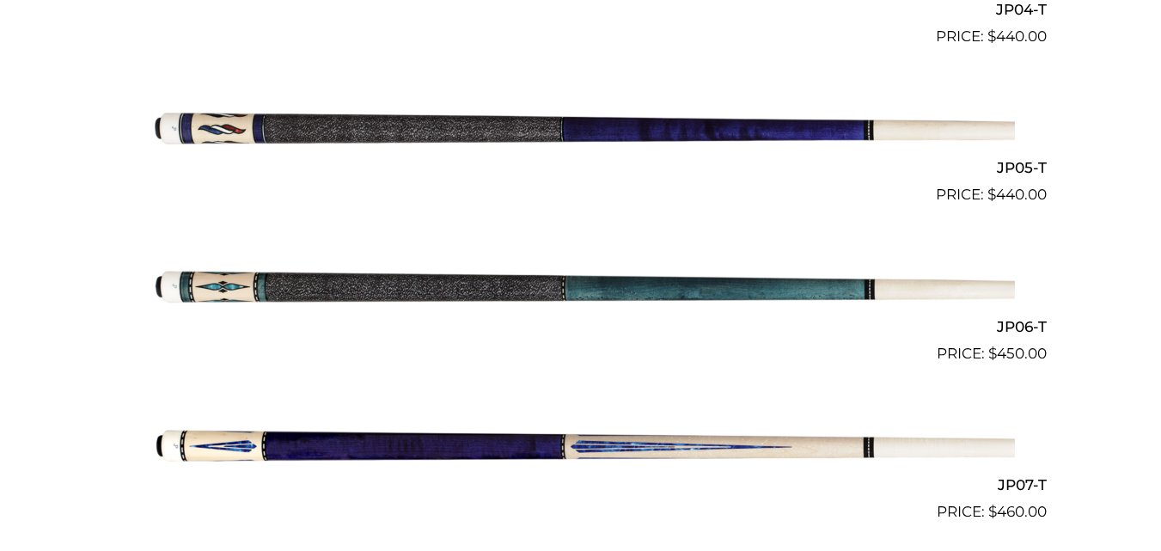
click at [499, 433] on img at bounding box center [581, 444] width 868 height 144
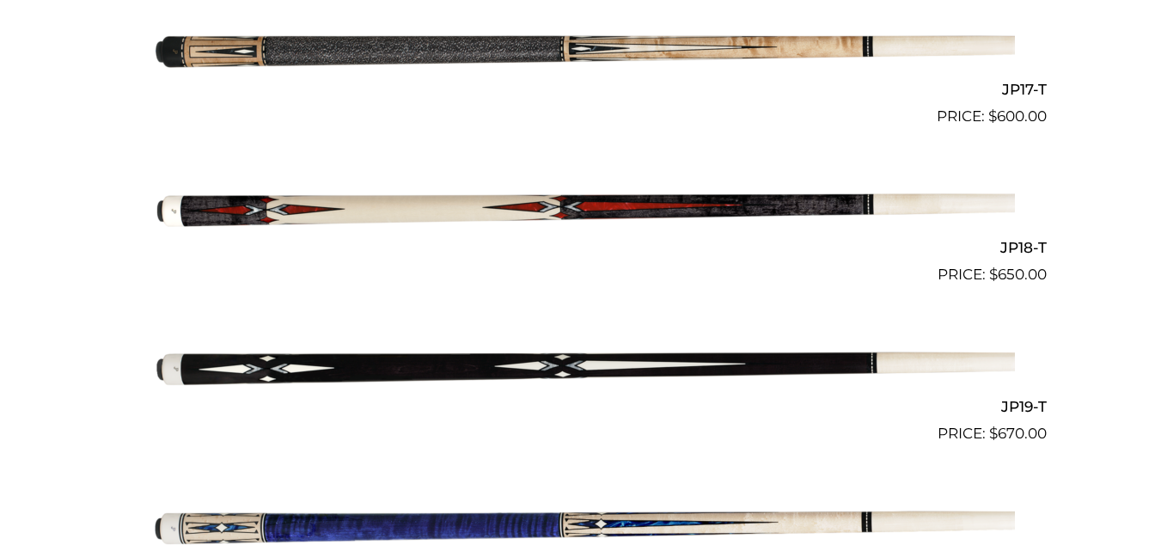
scroll to position [3107, 0]
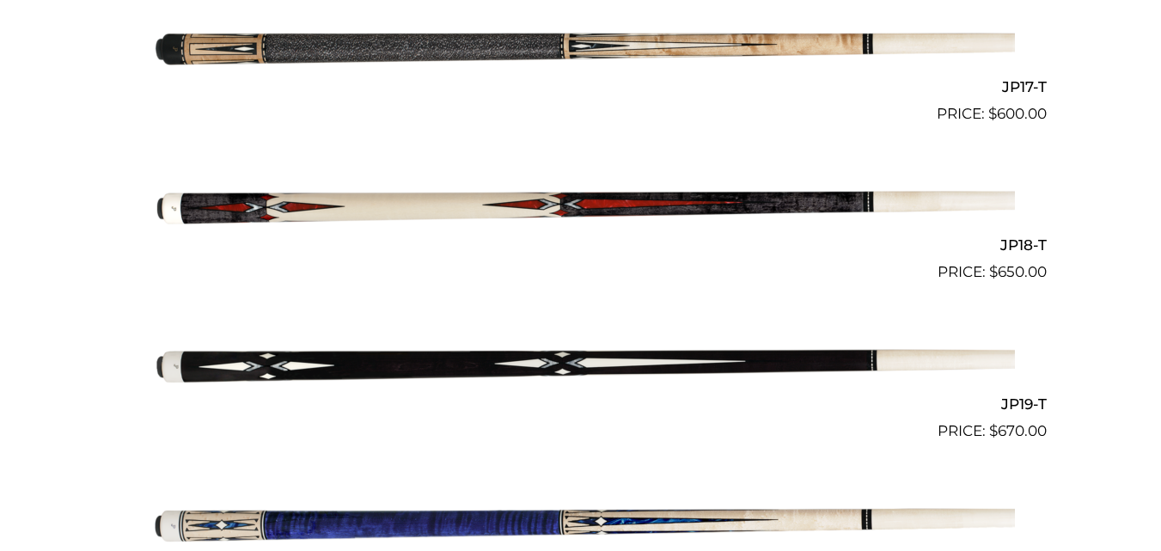
click at [428, 212] on img at bounding box center [581, 204] width 868 height 144
click at [540, 366] on img at bounding box center [581, 363] width 868 height 144
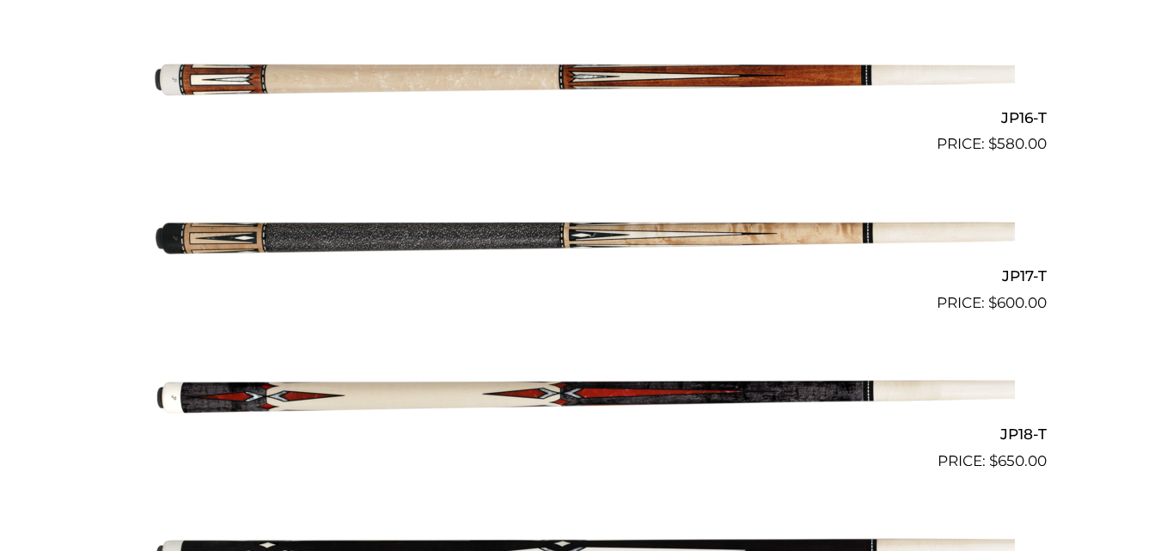
scroll to position [2916, 0]
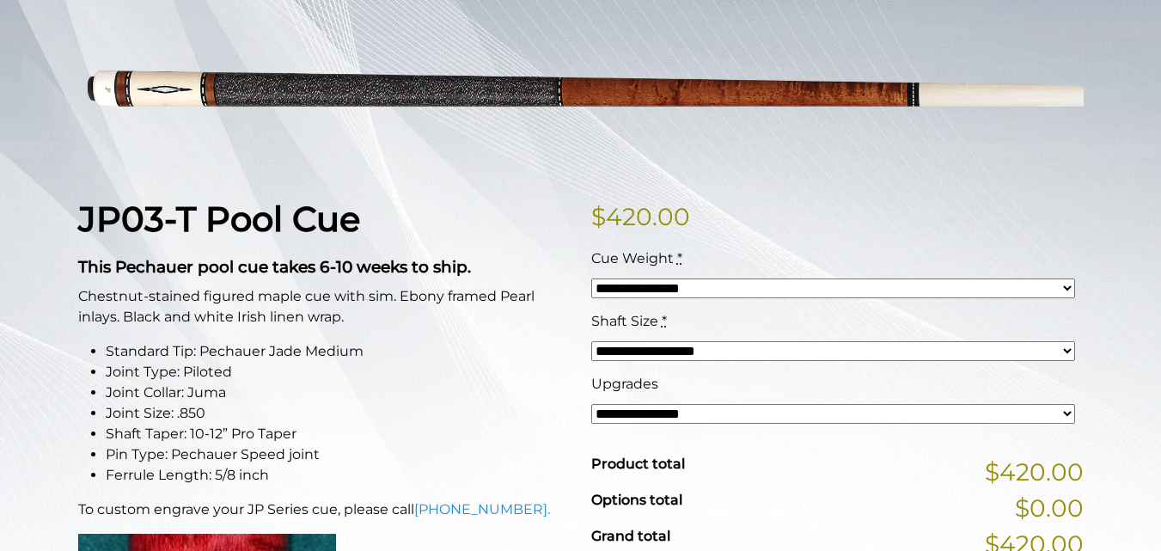
scroll to position [299, 0]
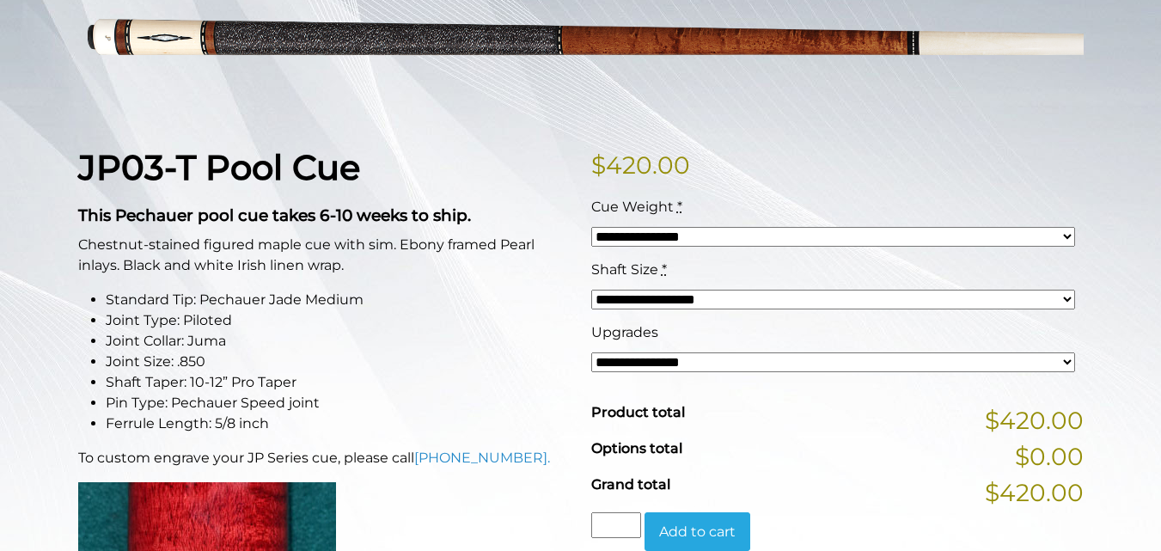
click at [965, 303] on select "**********" at bounding box center [833, 300] width 484 height 20
click at [803, 299] on select "**********" at bounding box center [833, 300] width 484 height 20
click at [776, 164] on p "$ 420.00" at bounding box center [837, 165] width 493 height 36
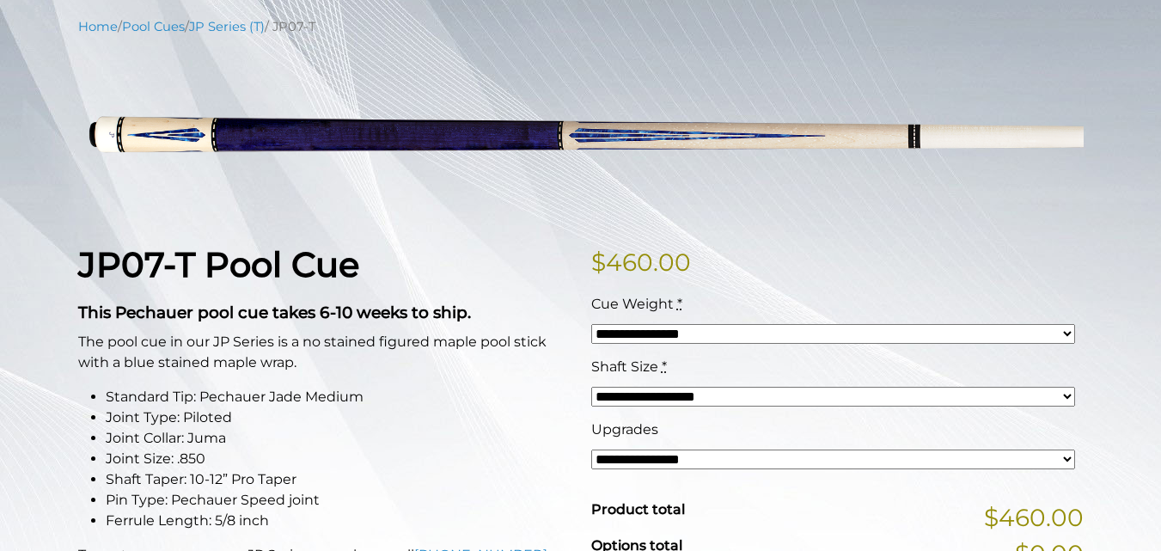
scroll to position [199, 0]
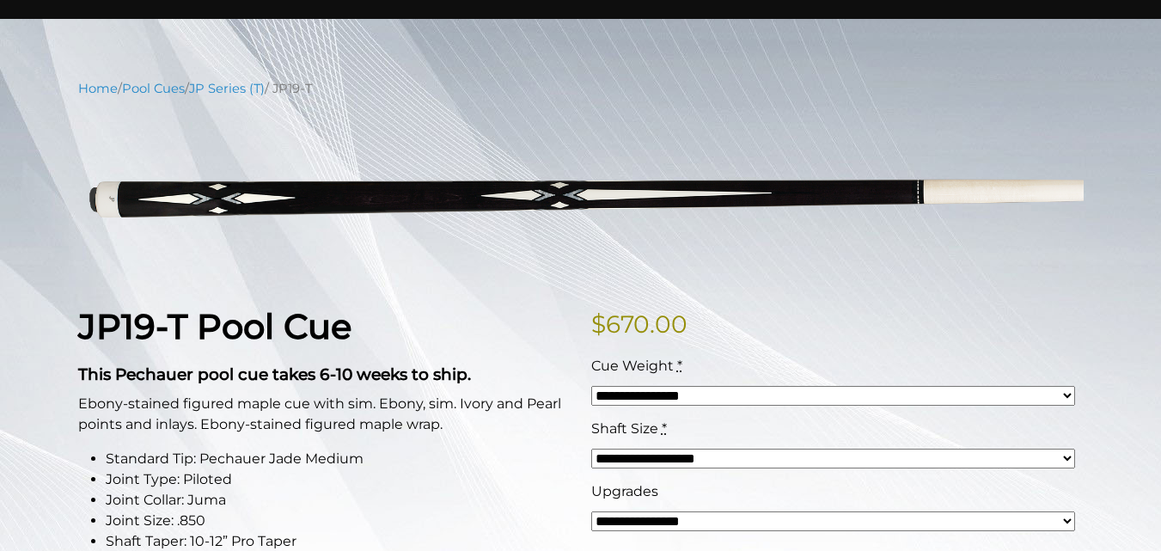
scroll to position [83, 0]
